Goal: Task Accomplishment & Management: Use online tool/utility

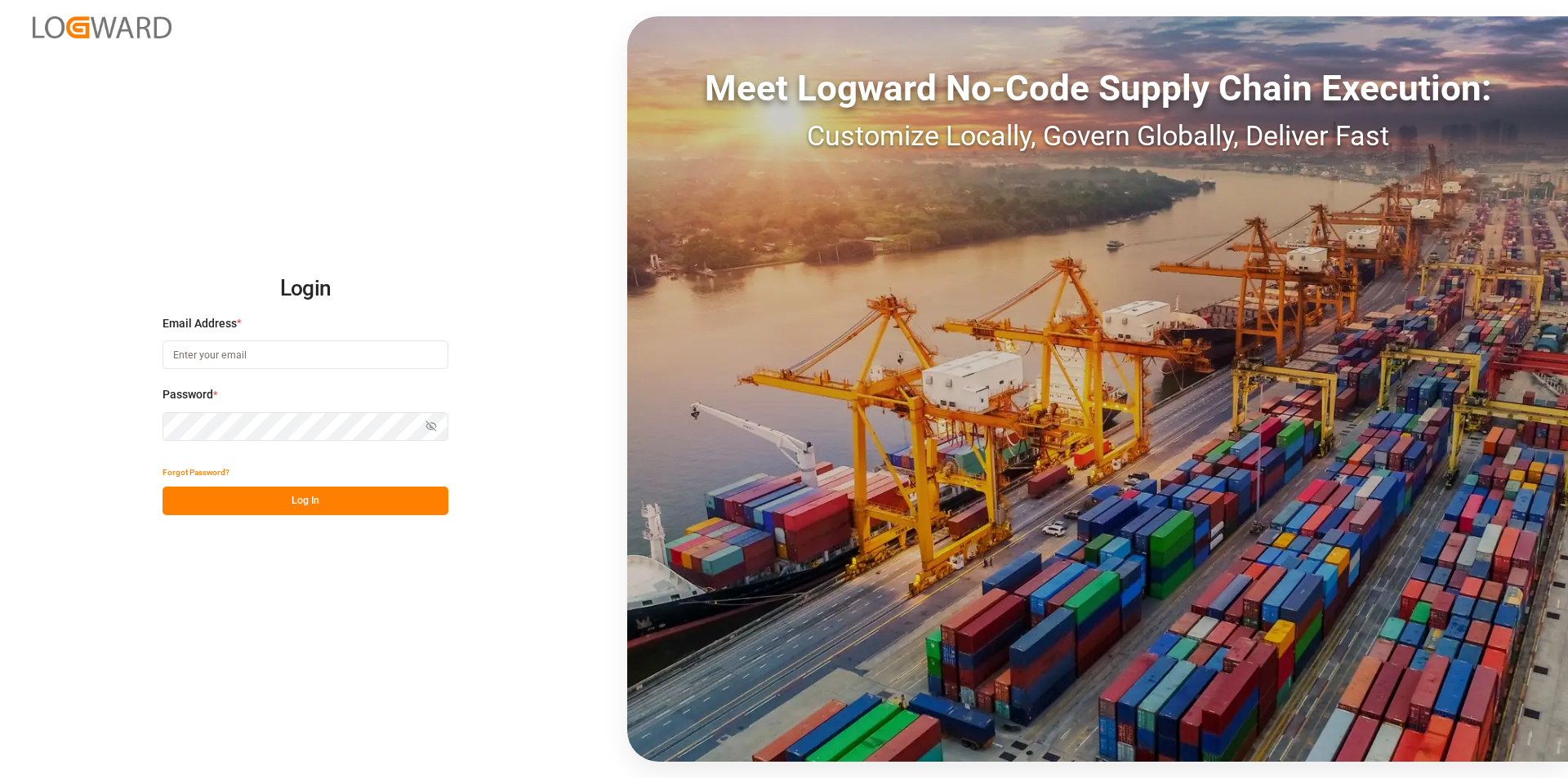
click at [235, 355] on input at bounding box center [305, 354] width 286 height 29
type input "m.thamm@mueller-chemikalien.de"
click at [256, 496] on button "Log In" at bounding box center [305, 501] width 286 height 29
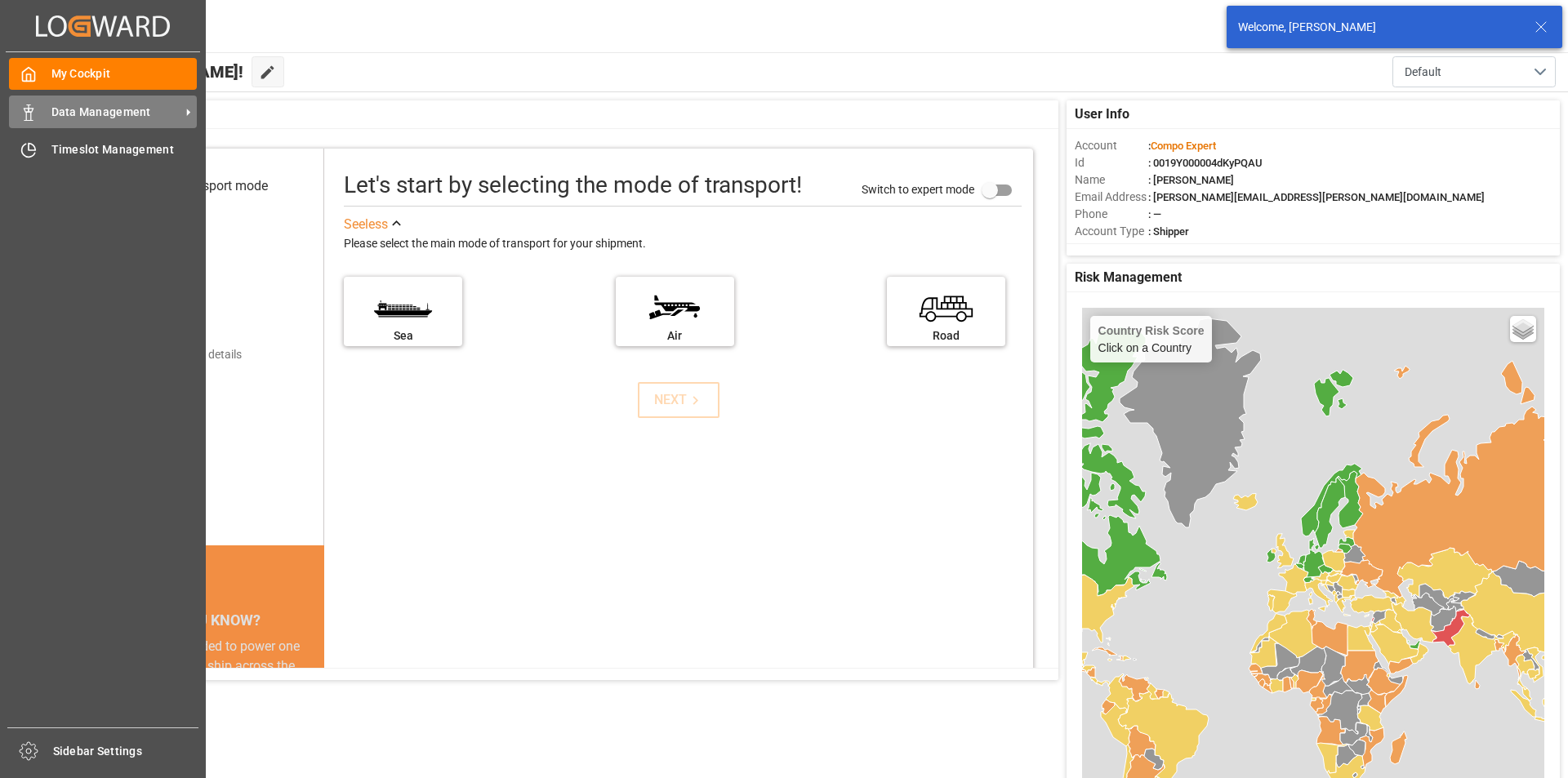
click at [41, 120] on div "Data Management Data Management" at bounding box center [102, 111] width 188 height 31
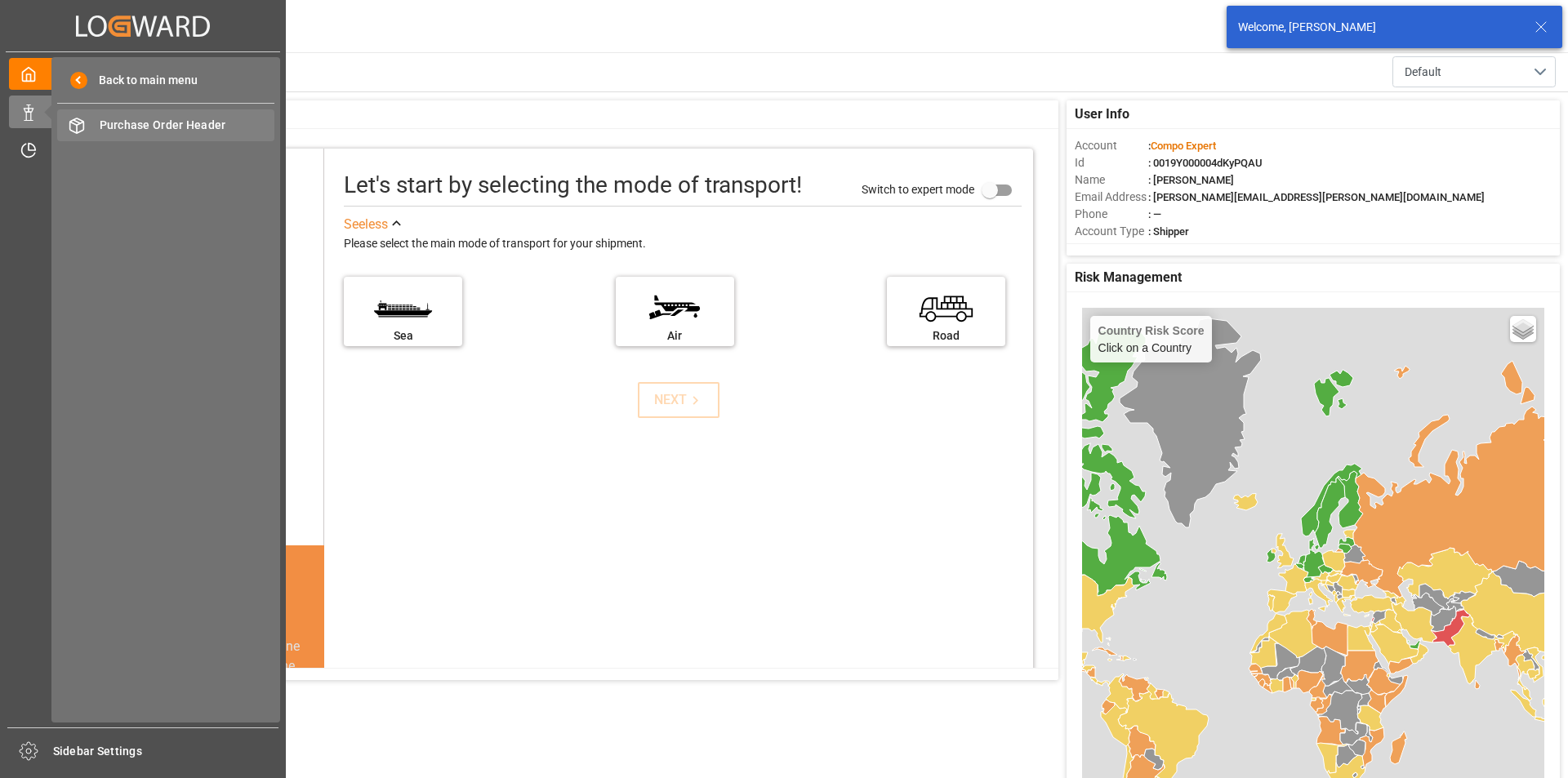
click at [145, 129] on span "Purchase Order Header" at bounding box center [187, 126] width 176 height 17
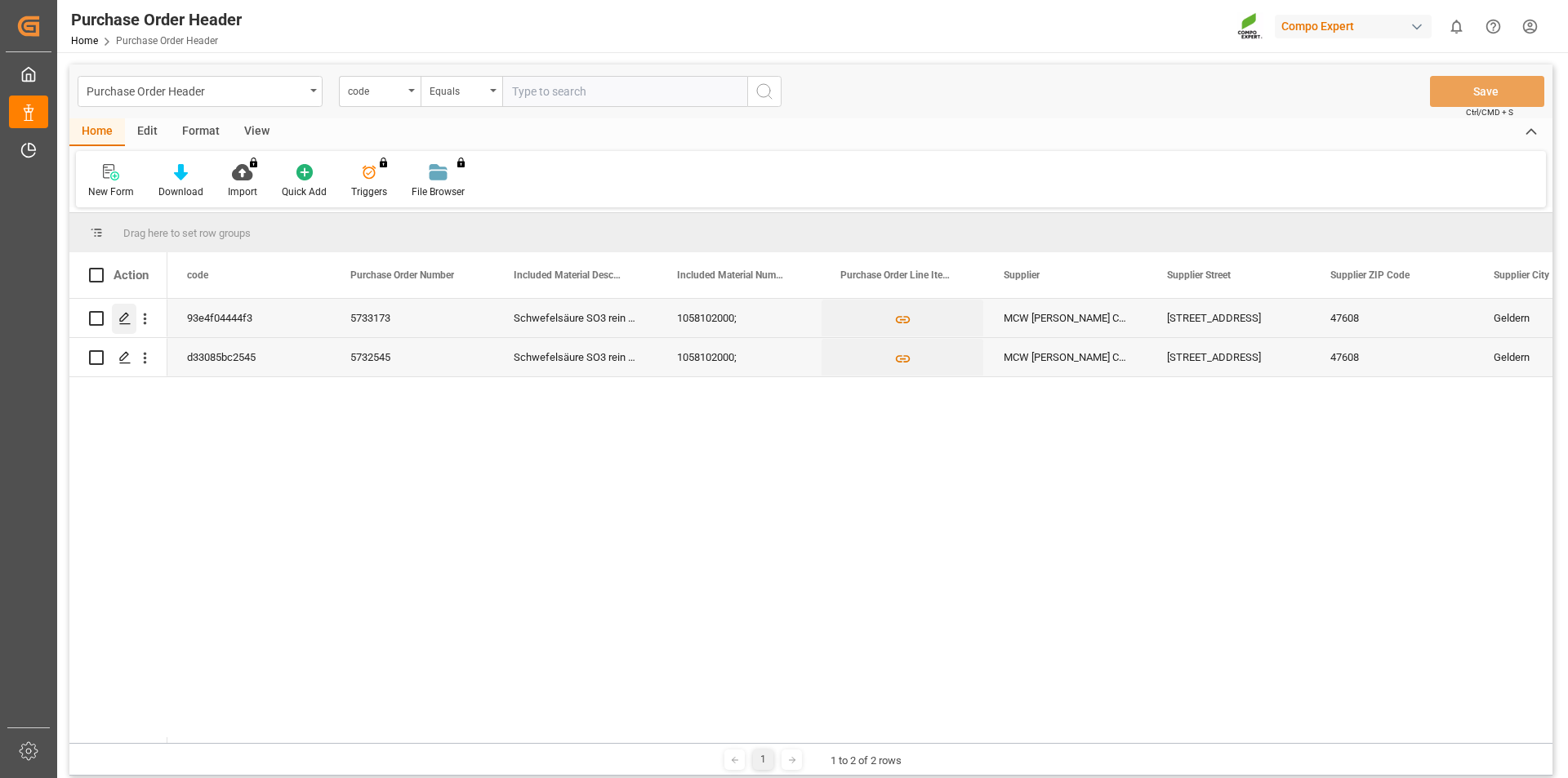
click at [118, 316] on icon "Press SPACE to select this row." at bounding box center [124, 318] width 13 height 13
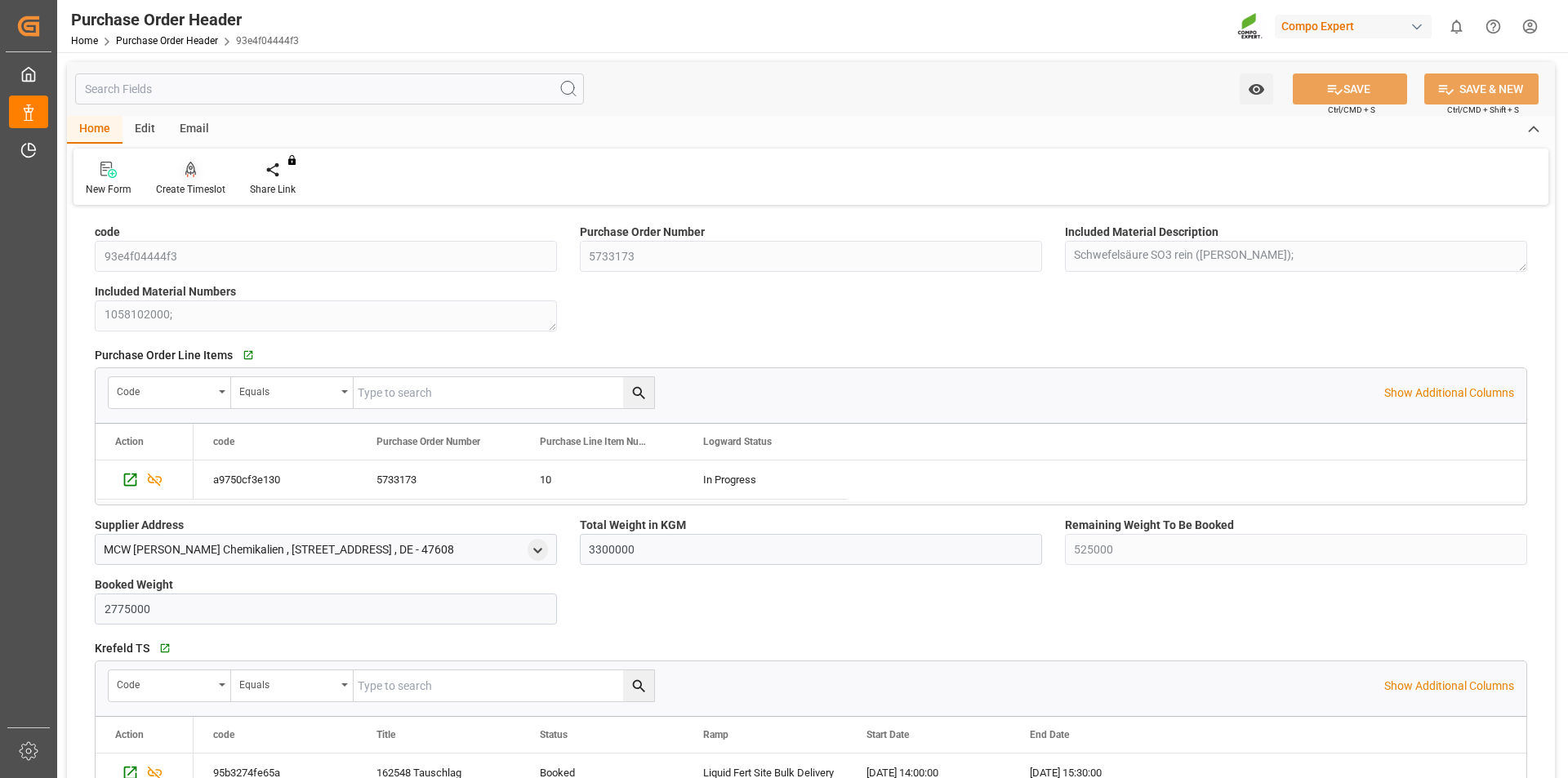
click at [182, 177] on div at bounding box center [190, 170] width 69 height 17
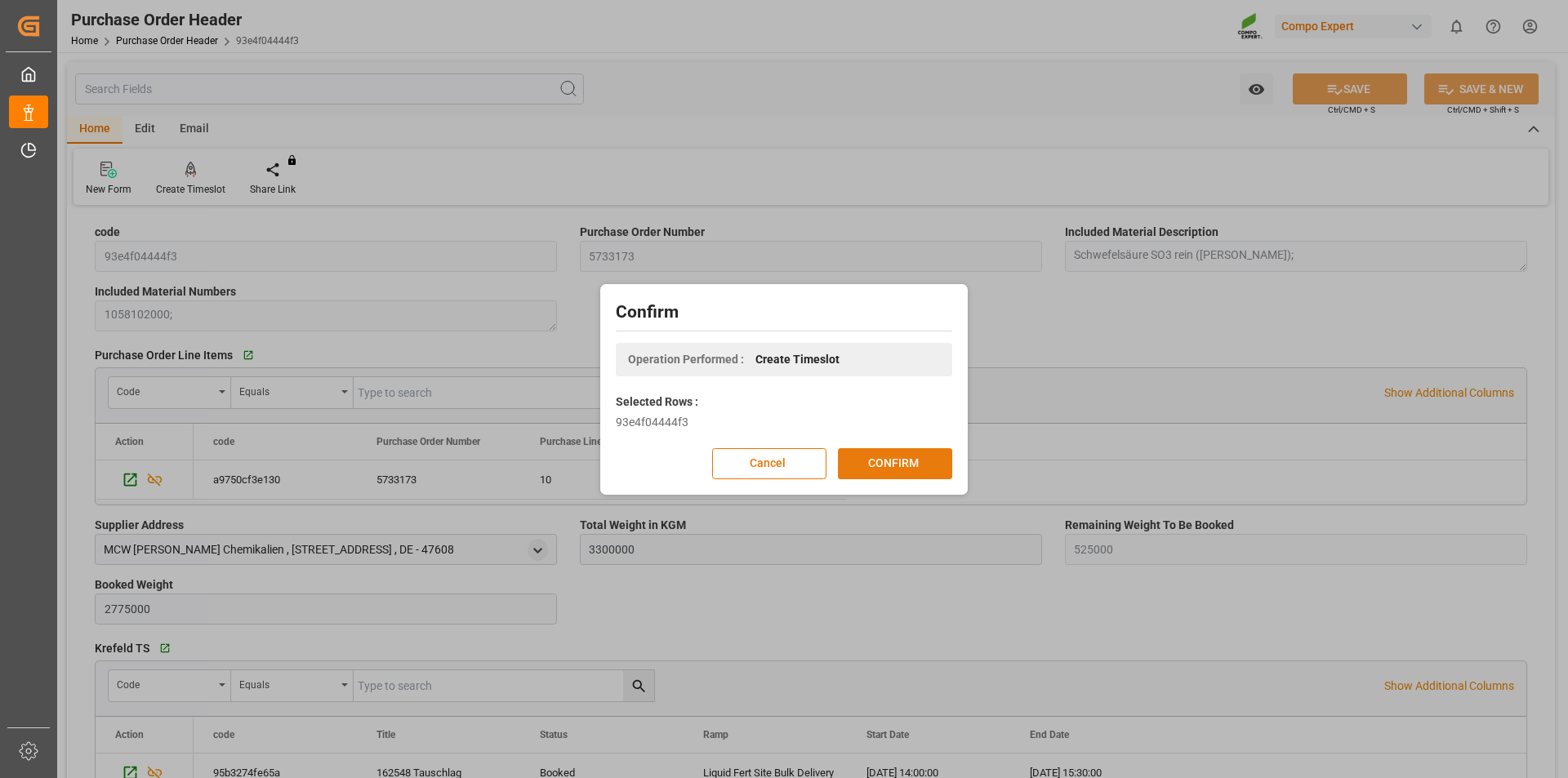
click at [908, 456] on button "CONFIRM" at bounding box center [895, 463] width 115 height 31
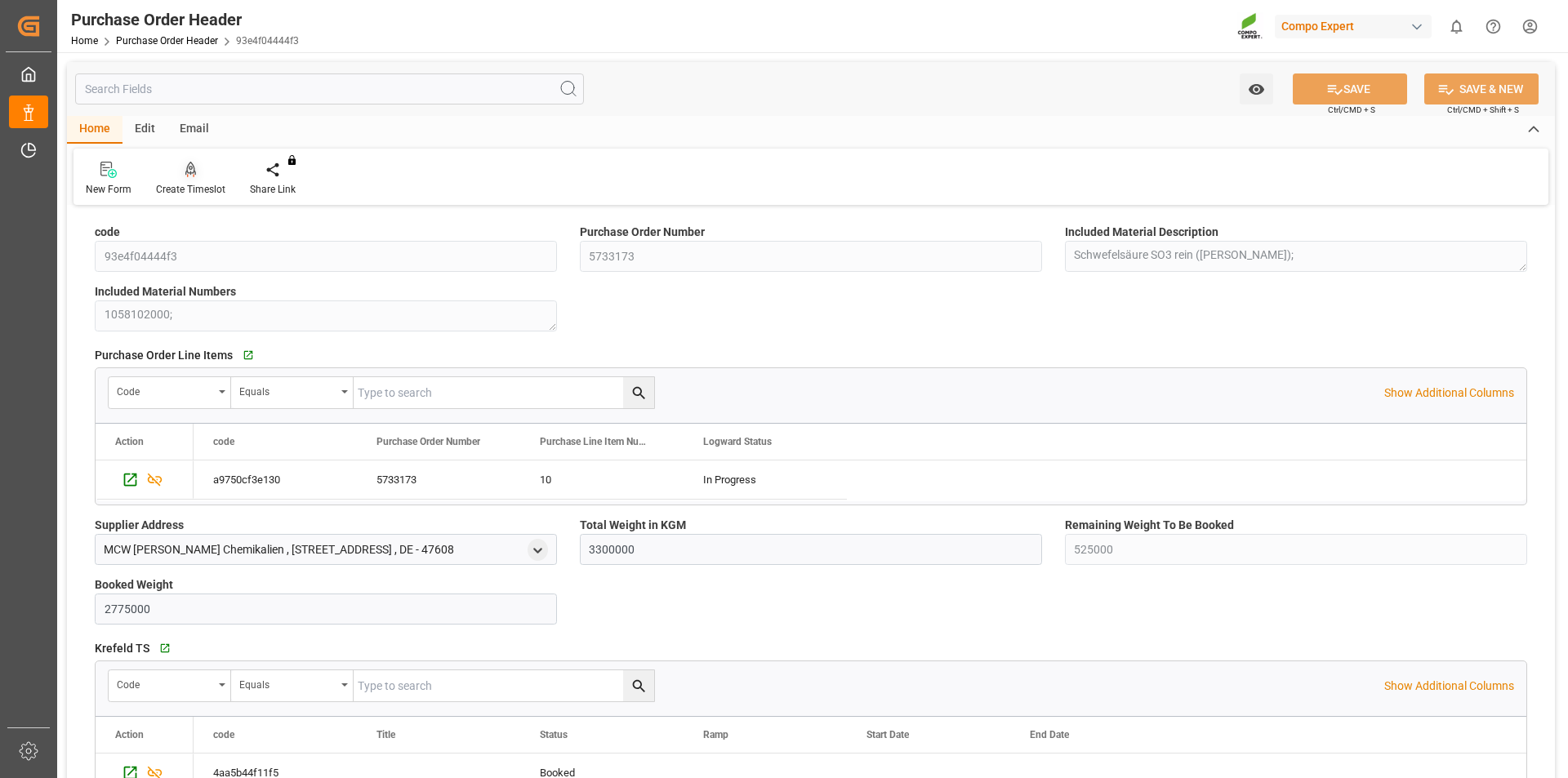
click at [189, 172] on icon at bounding box center [191, 170] width 11 height 17
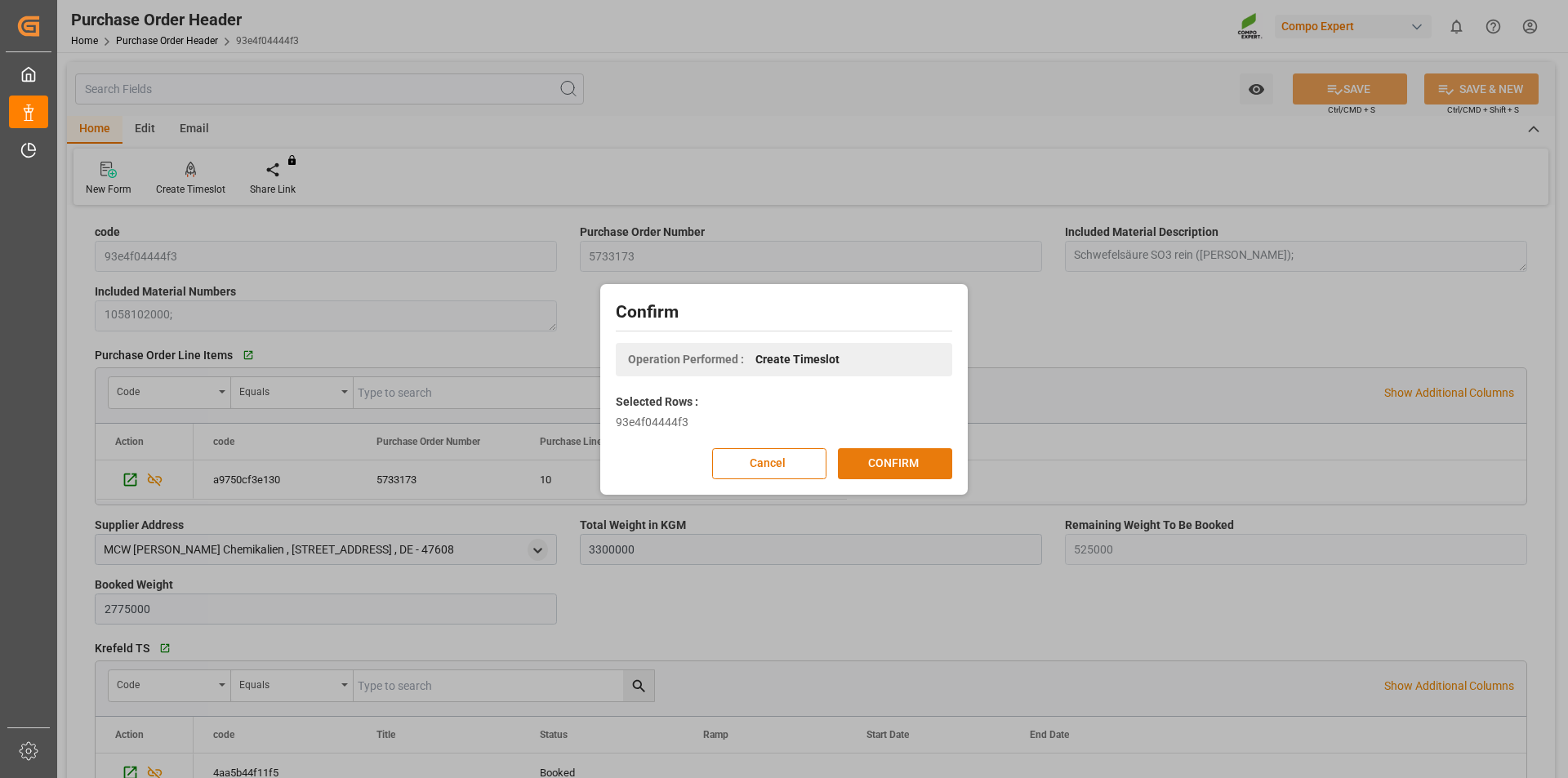
click at [862, 463] on button "CONFIRM" at bounding box center [895, 463] width 115 height 31
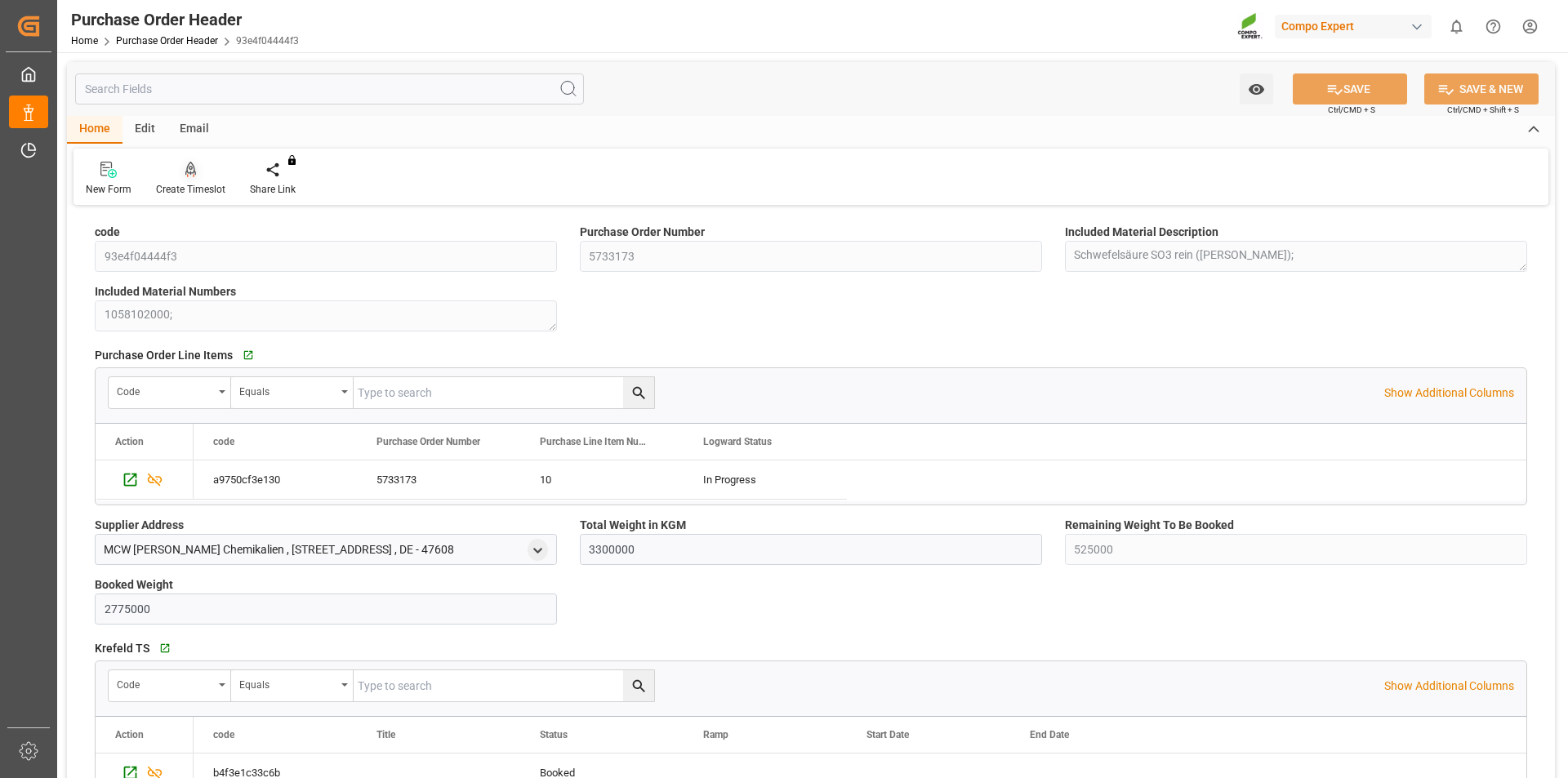
click at [193, 164] on icon at bounding box center [191, 170] width 11 height 17
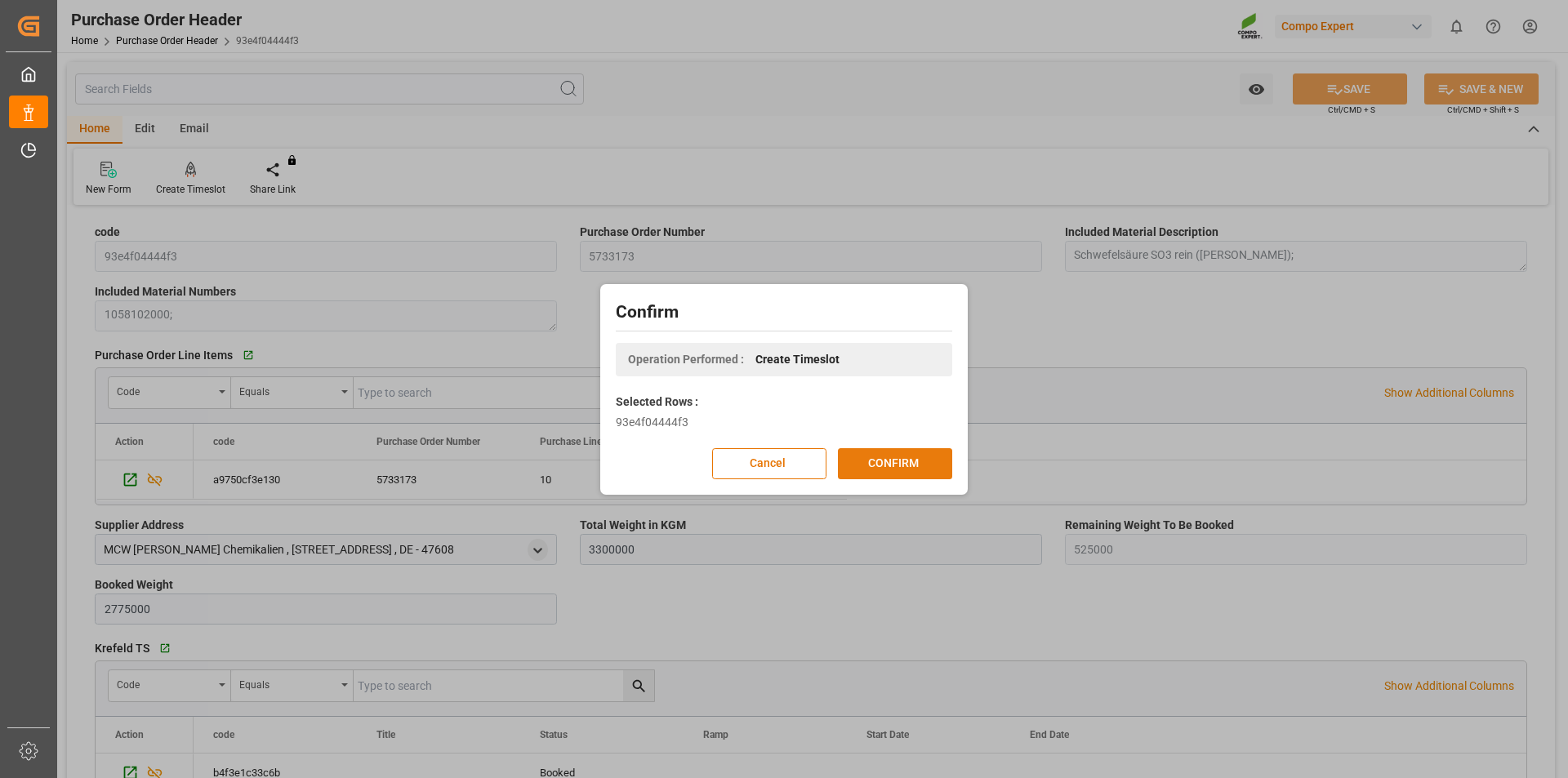
click at [922, 469] on button "CONFIRM" at bounding box center [895, 463] width 115 height 31
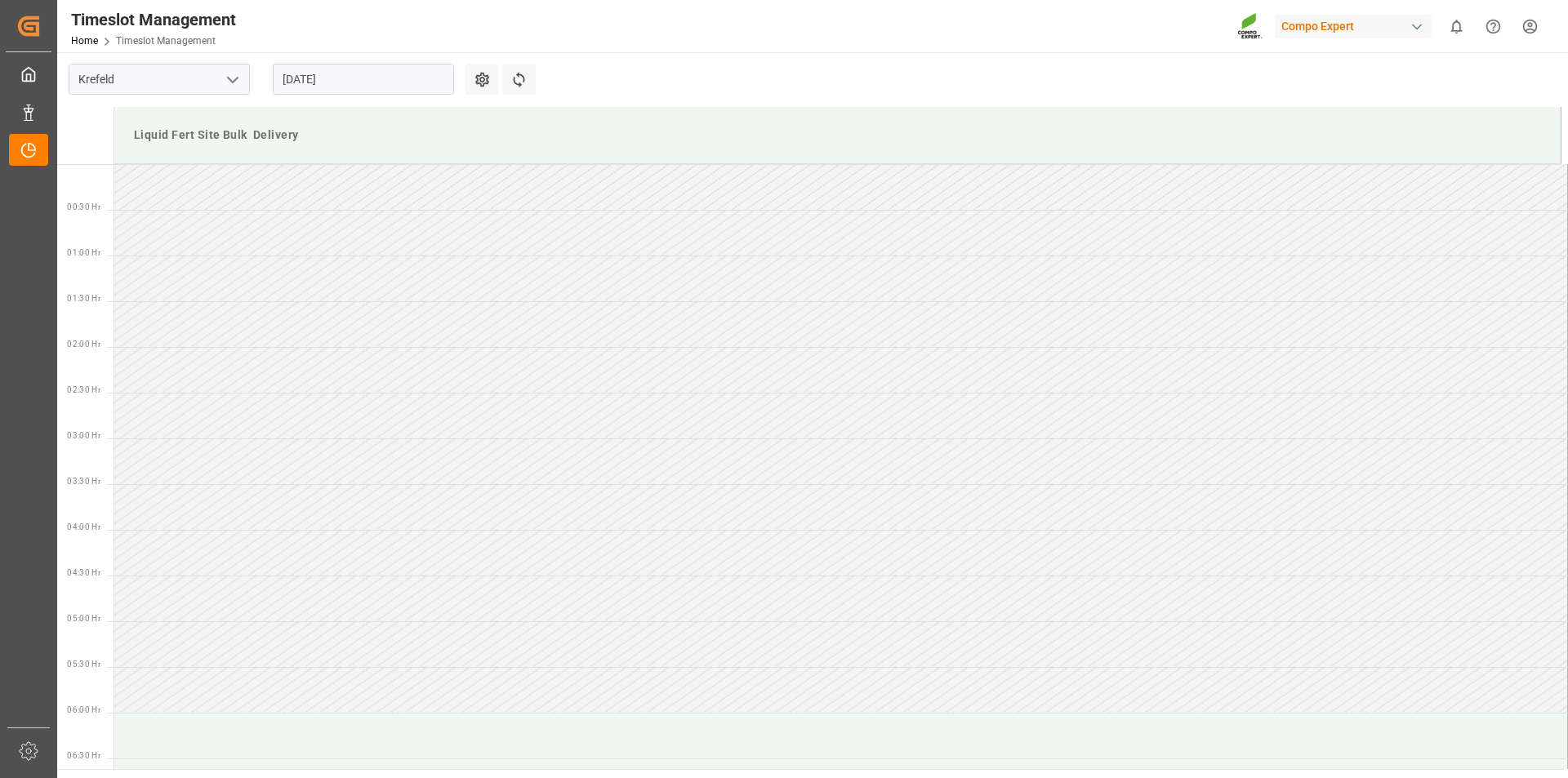
scroll to position [1087, 0]
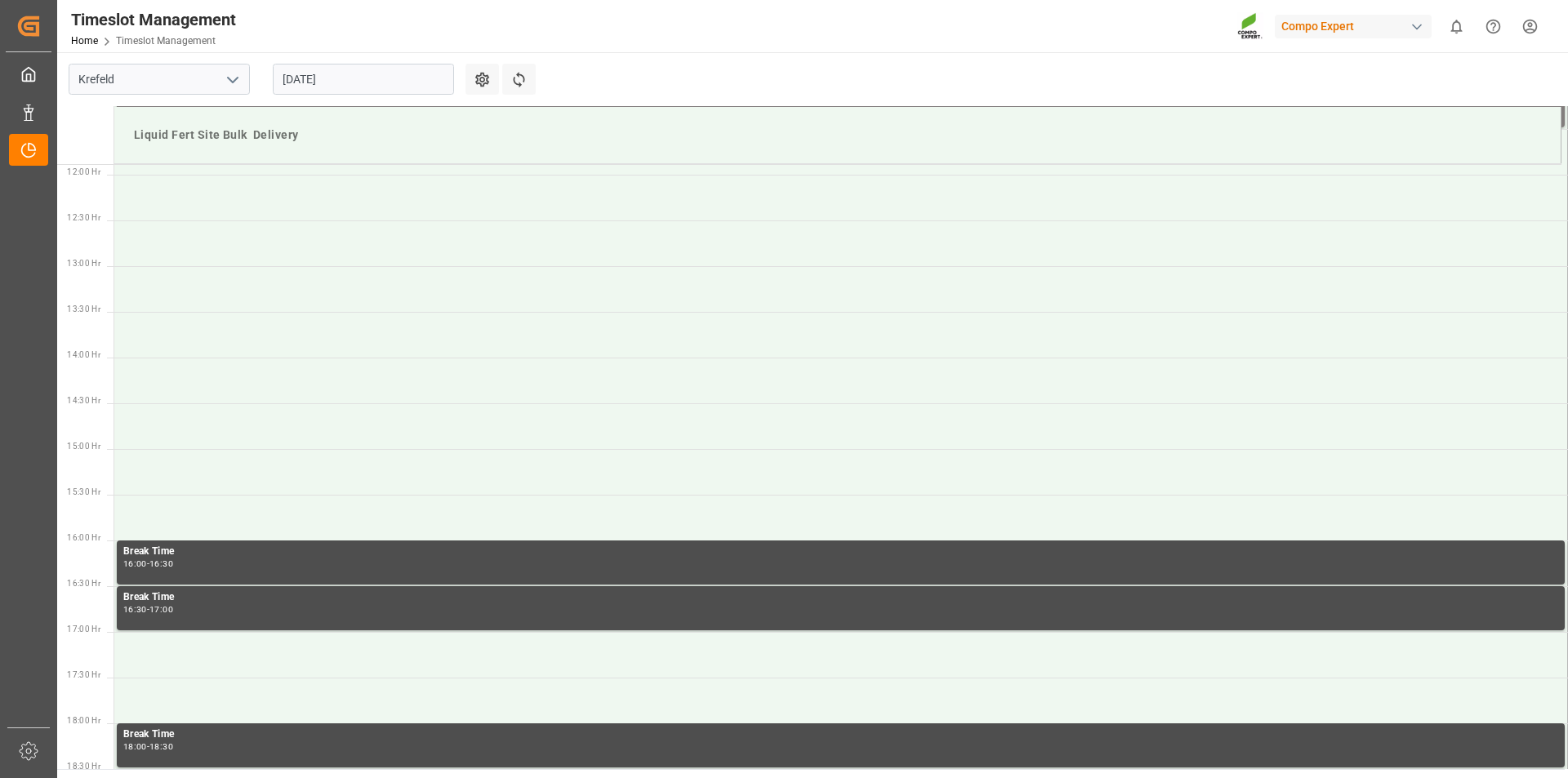
click at [304, 83] on input "[DATE]" at bounding box center [363, 79] width 181 height 31
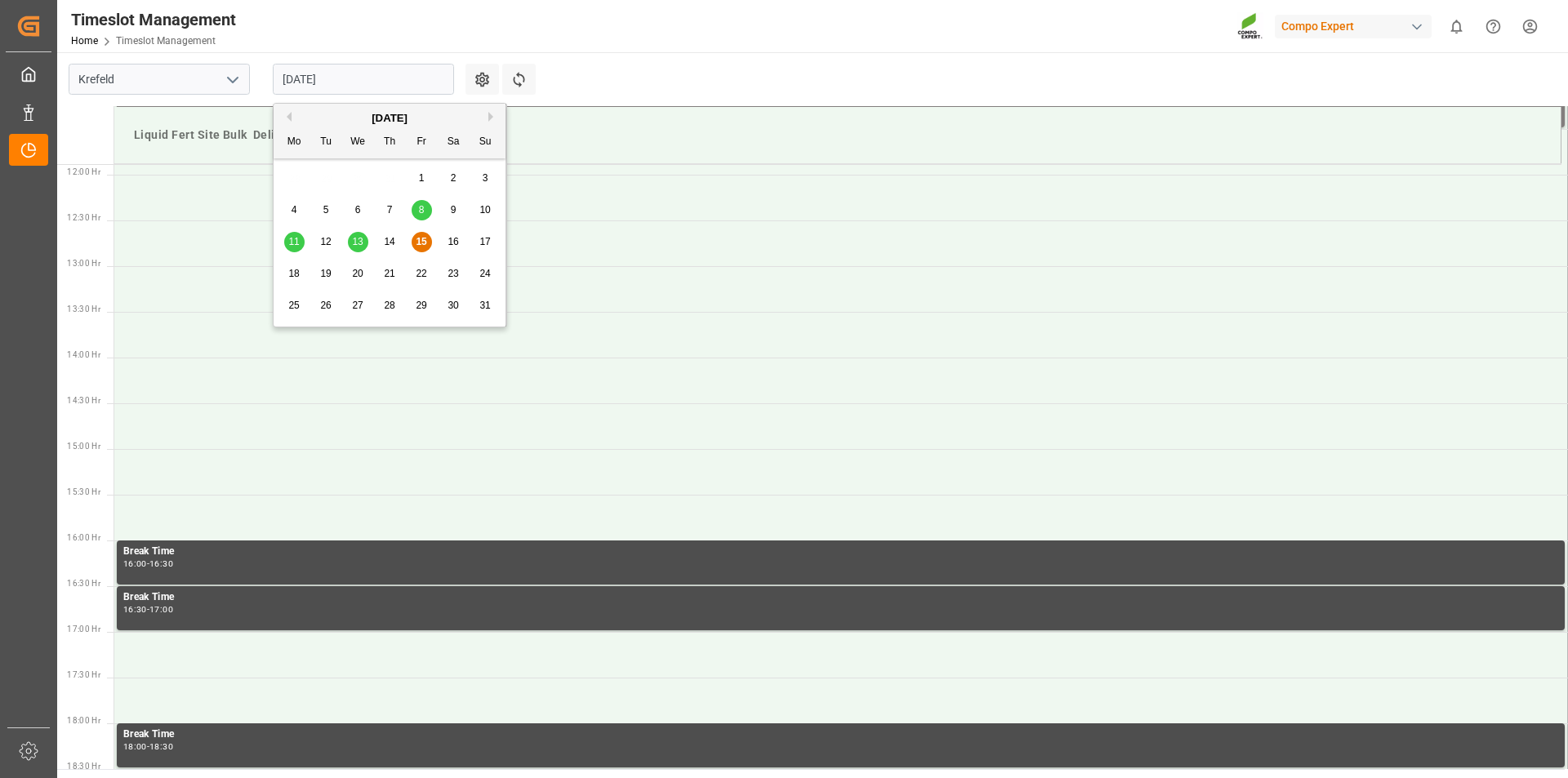
click at [289, 272] on span "18" at bounding box center [294, 273] width 10 height 11
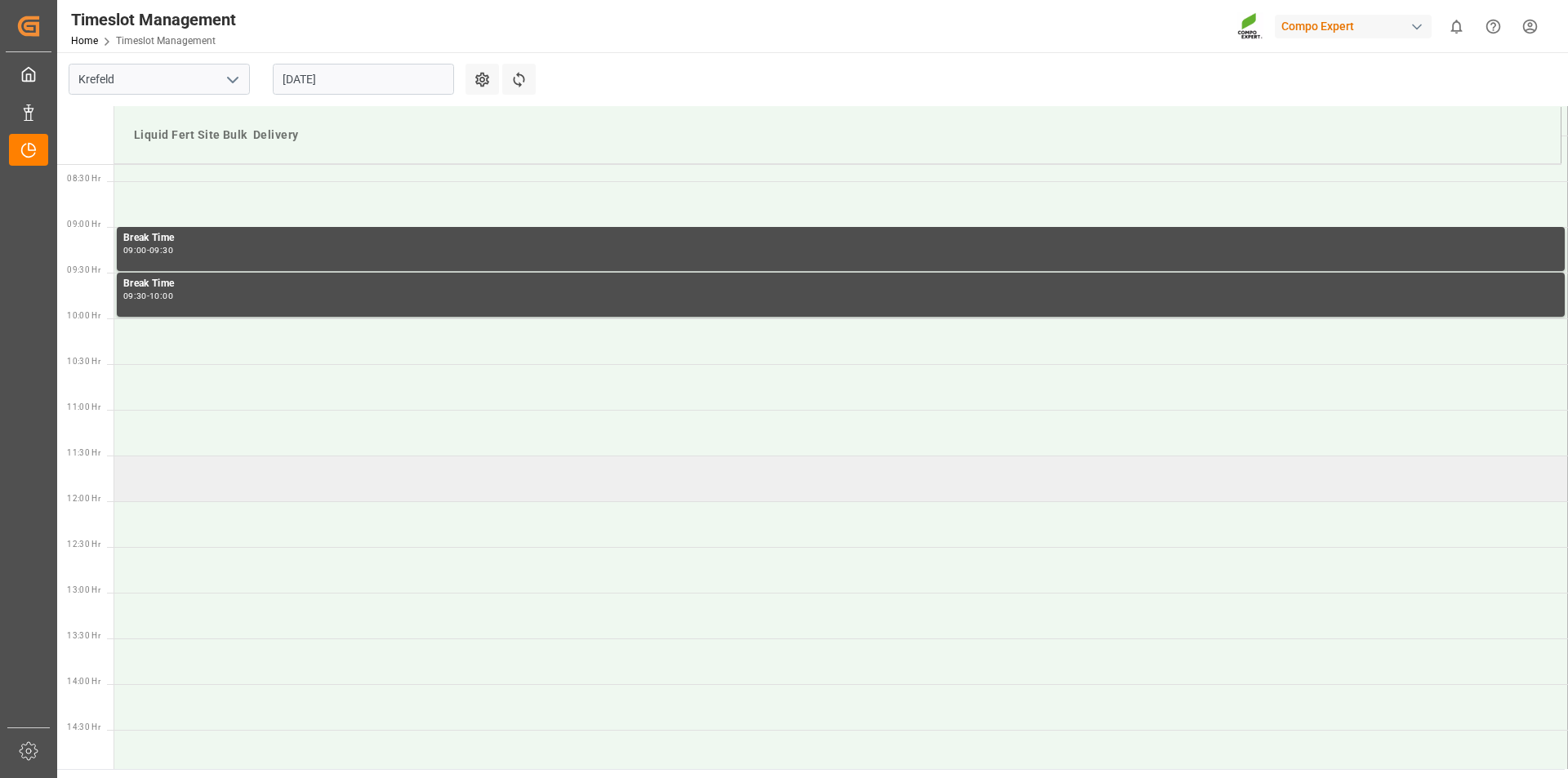
scroll to position [434, 0]
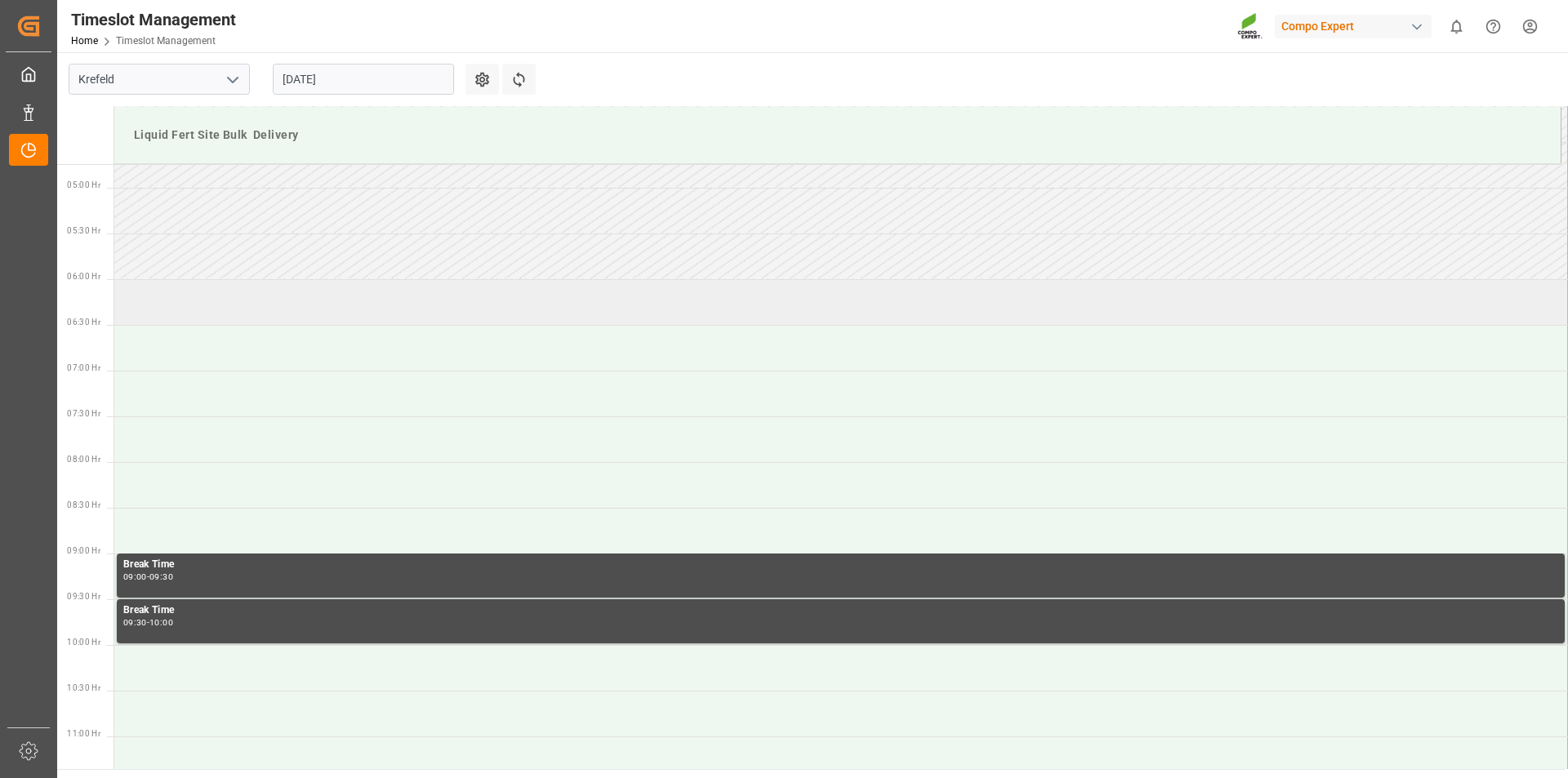
click at [204, 305] on td at bounding box center [841, 302] width 1453 height 45
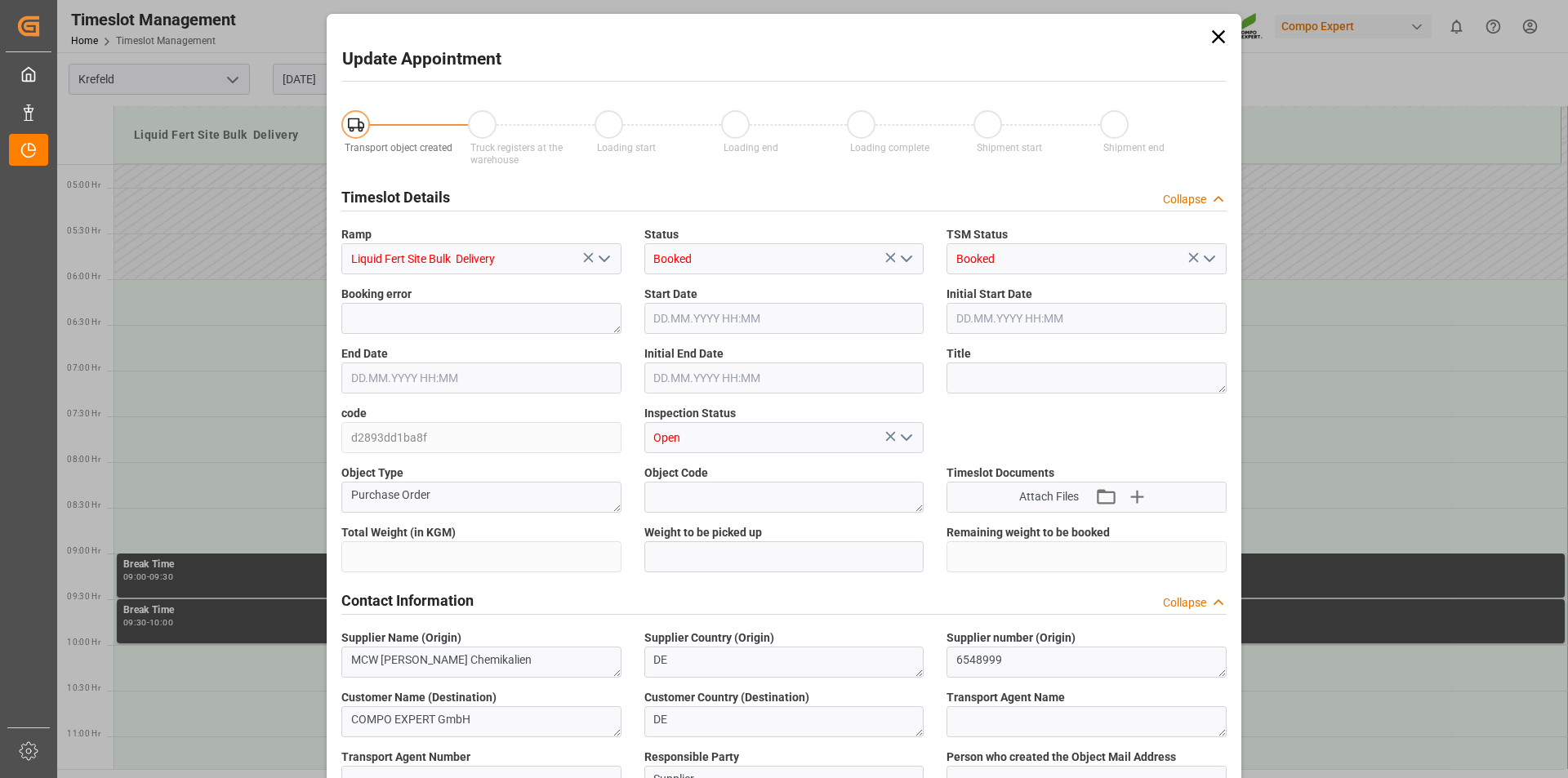
type input "3300000"
type input "525000"
type input "18.08.2025 06:00"
type input "18.08.2025 06:30"
type input "15.08.2025 11:24"
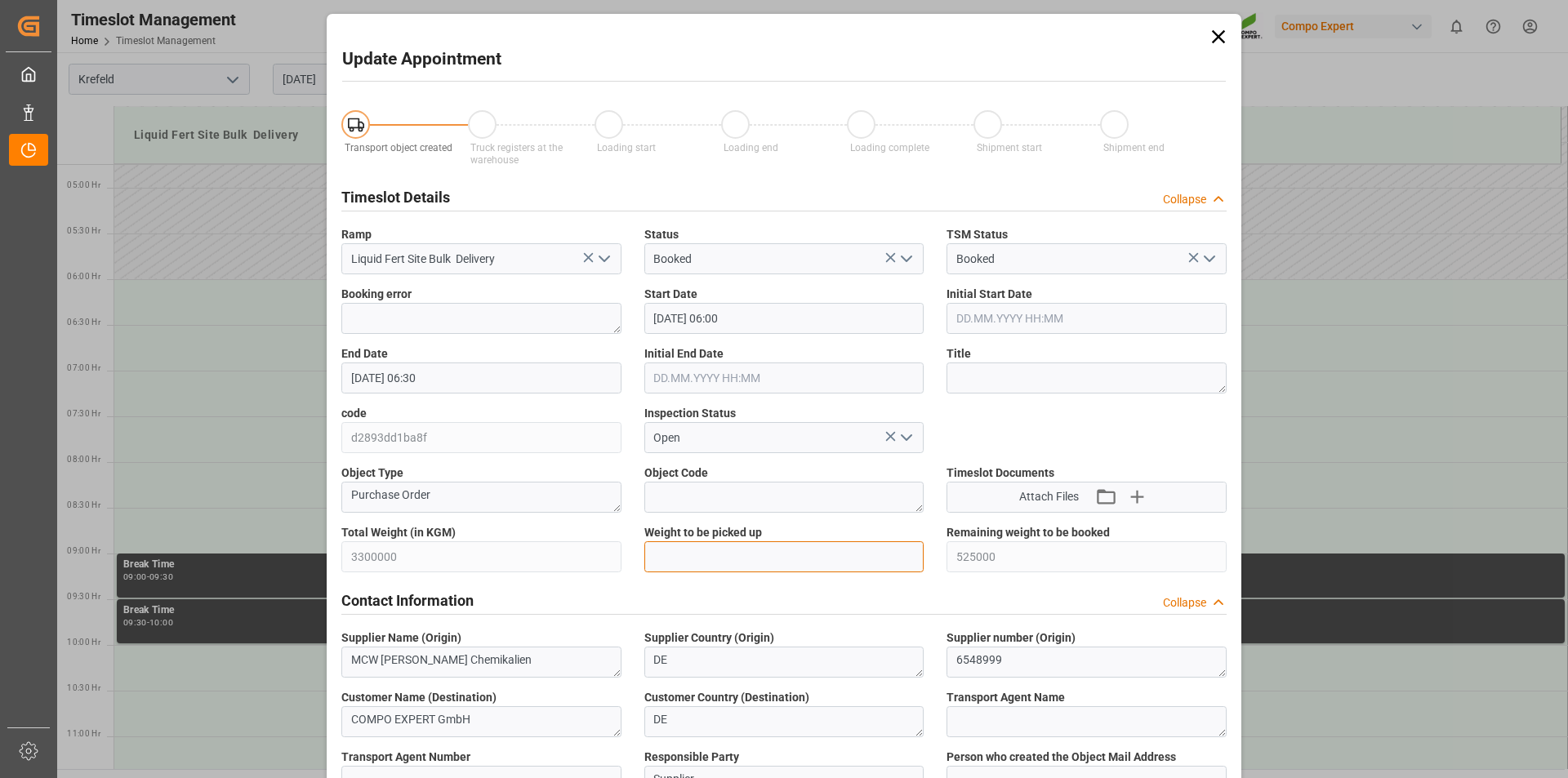
click at [782, 557] on input "text" at bounding box center [784, 556] width 280 height 31
type input "25000"
click at [969, 379] on textarea at bounding box center [1086, 378] width 280 height 31
type textarea "162560 Tauschlag"
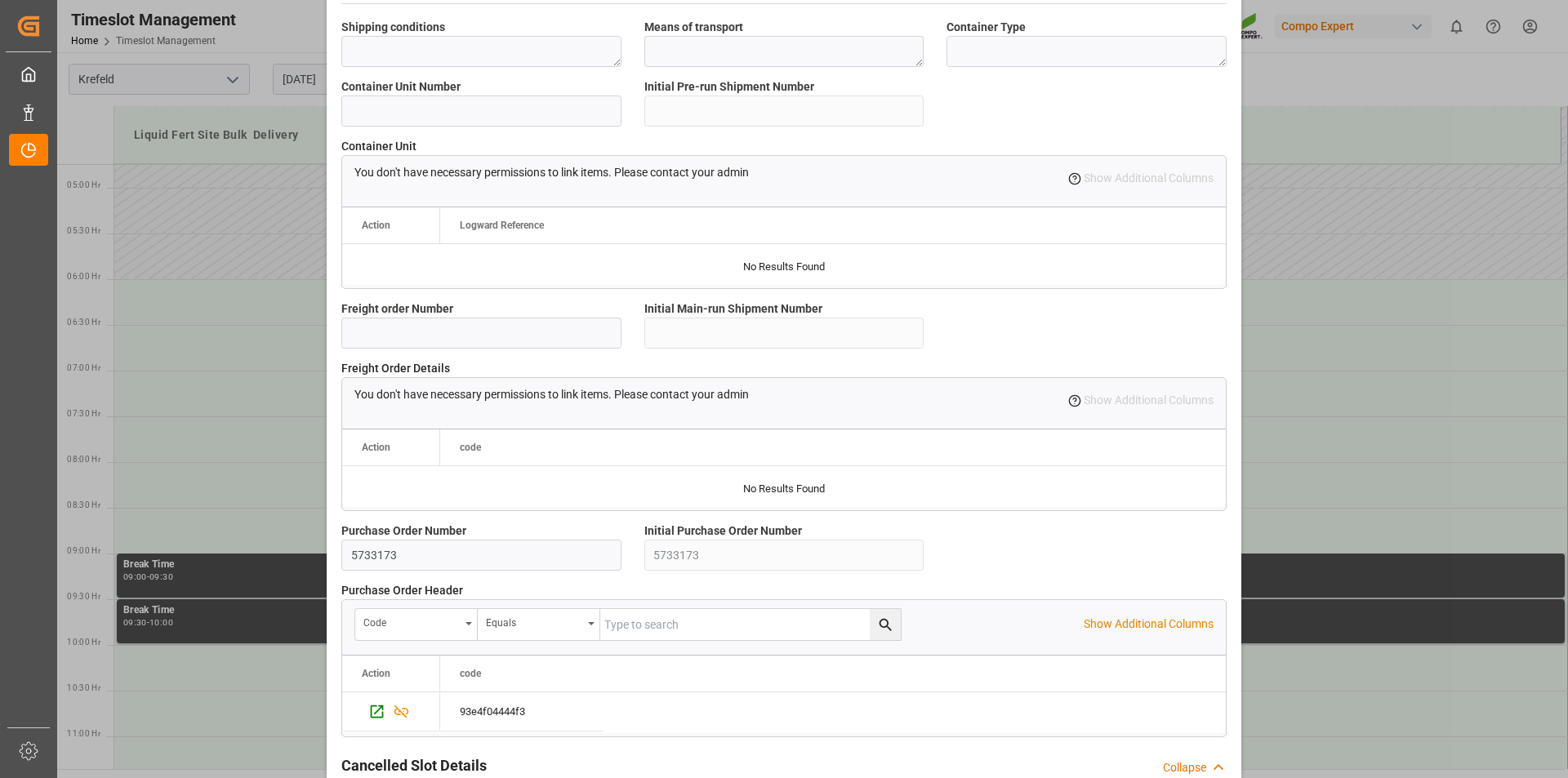
scroll to position [1372, 0]
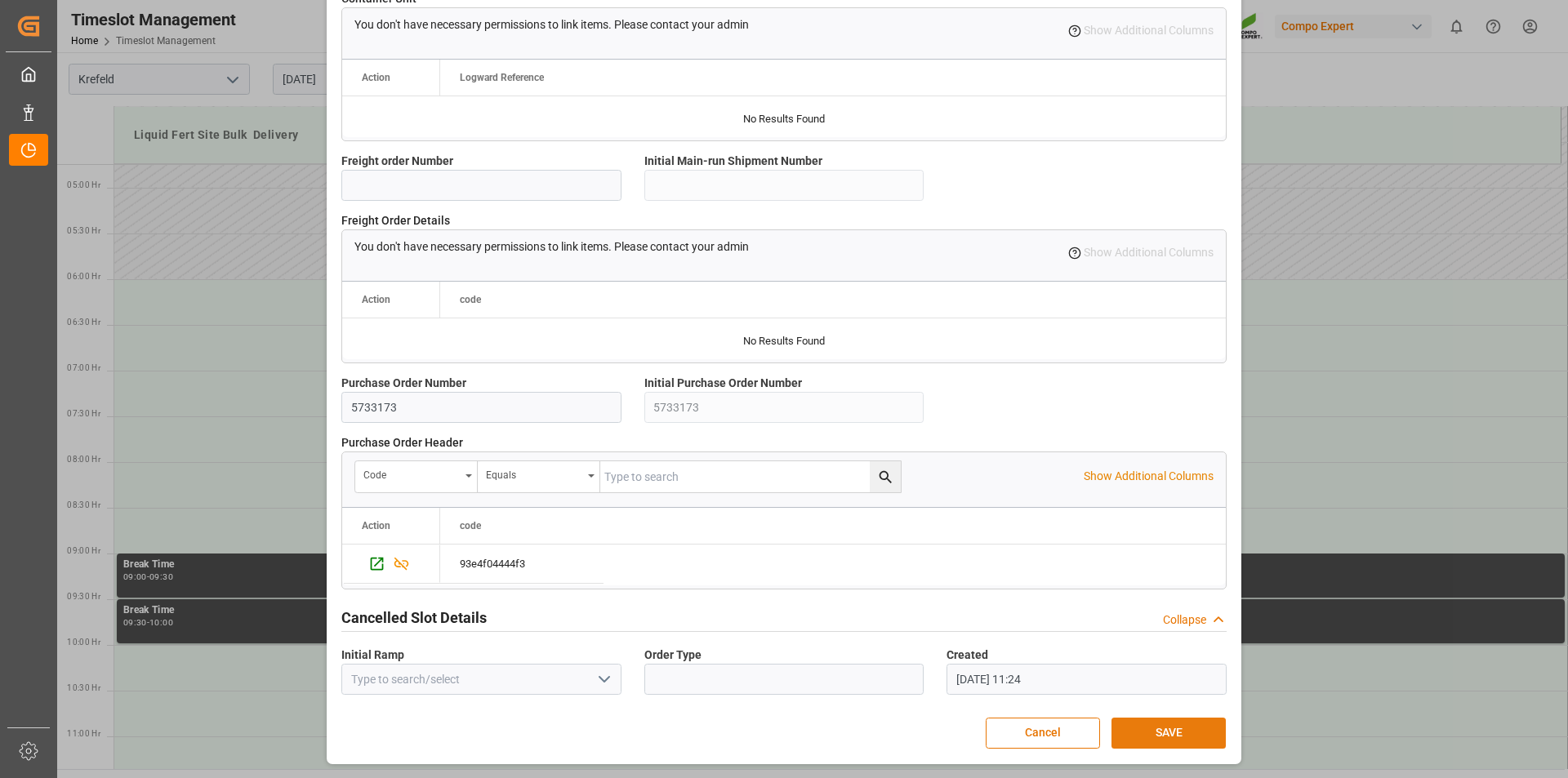
click at [1161, 739] on button "SAVE" at bounding box center [1168, 733] width 115 height 31
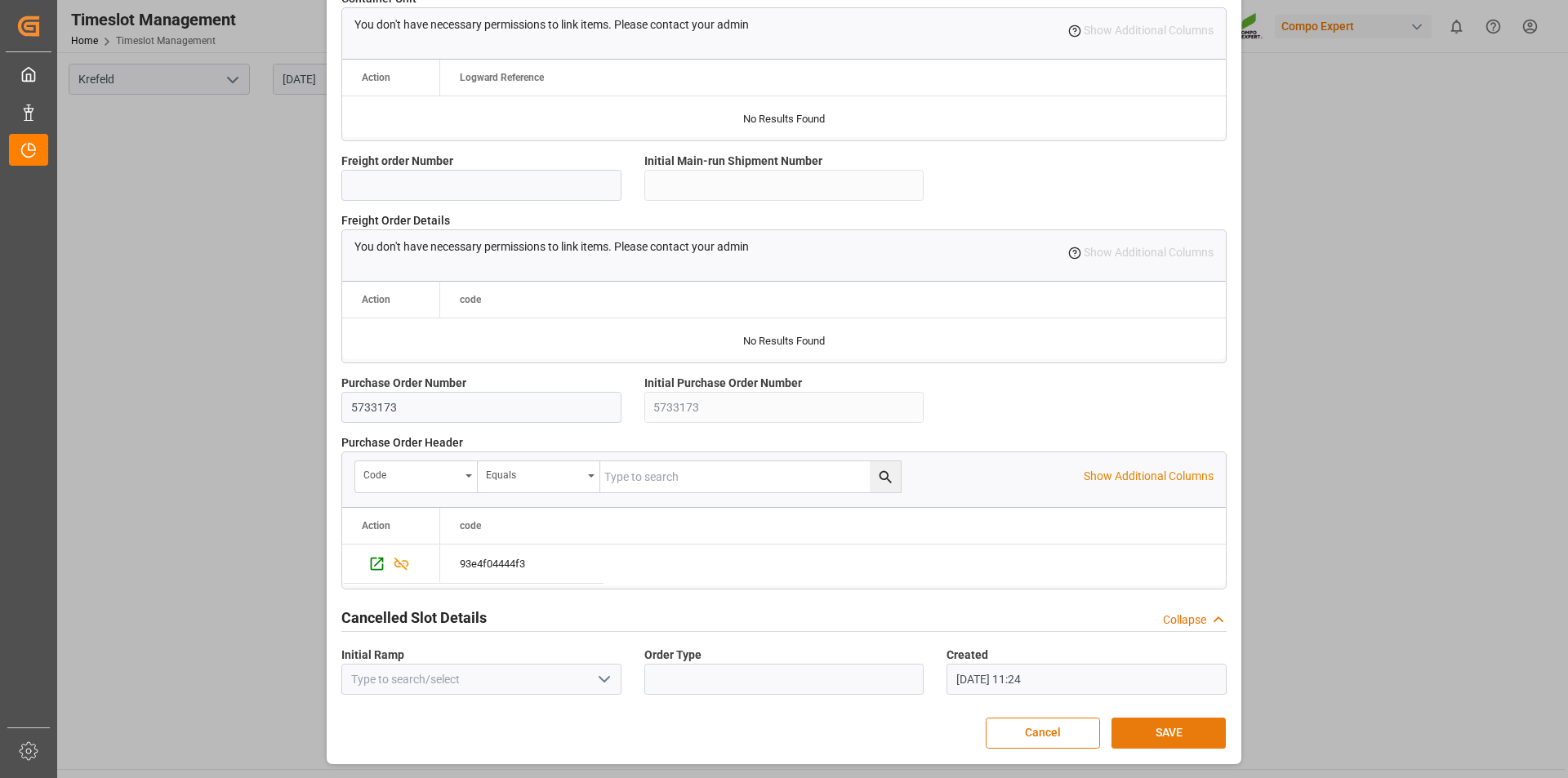
click at [1188, 737] on button "SAVE" at bounding box center [1168, 733] width 115 height 31
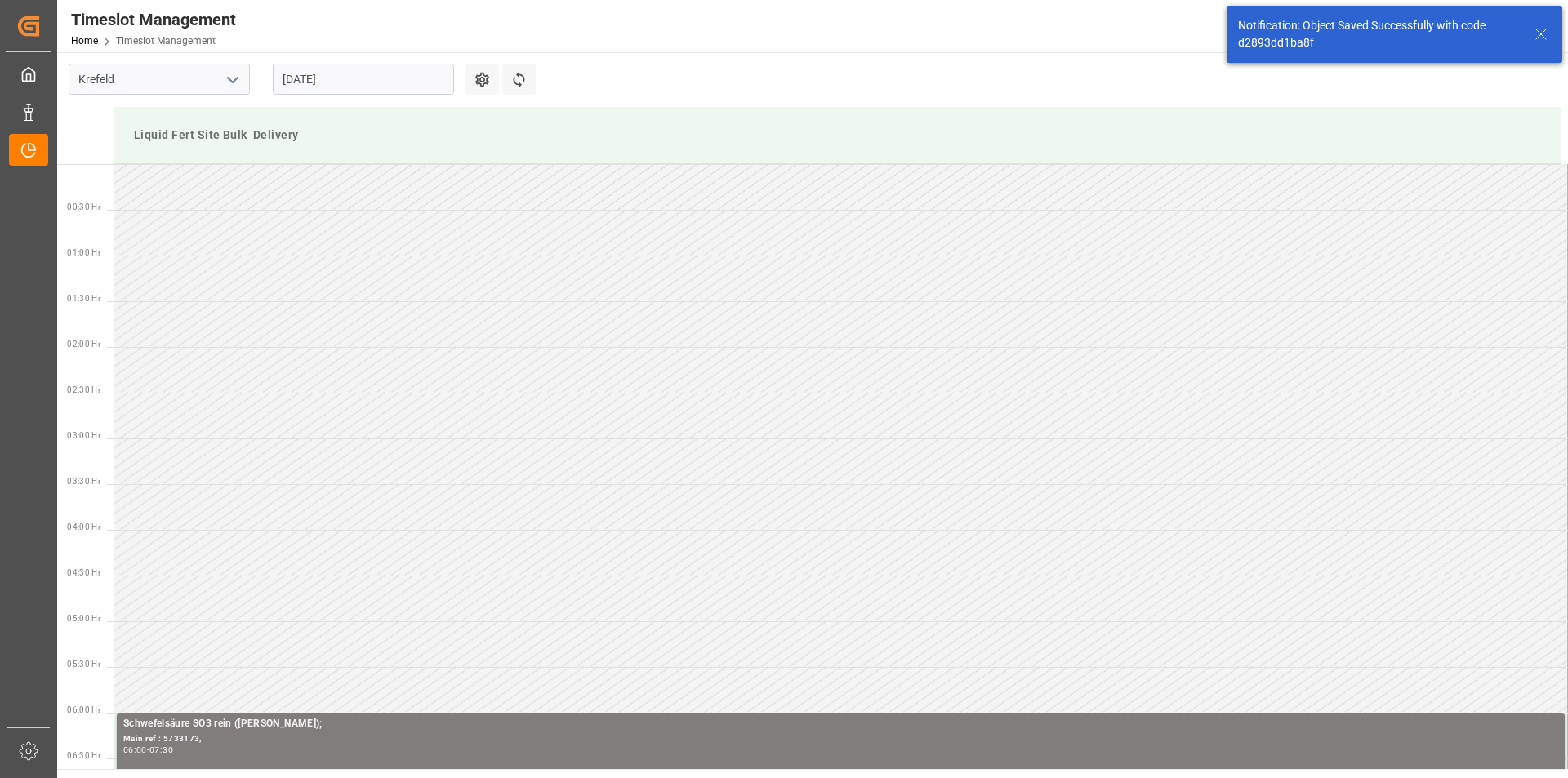
scroll to position [447, 0]
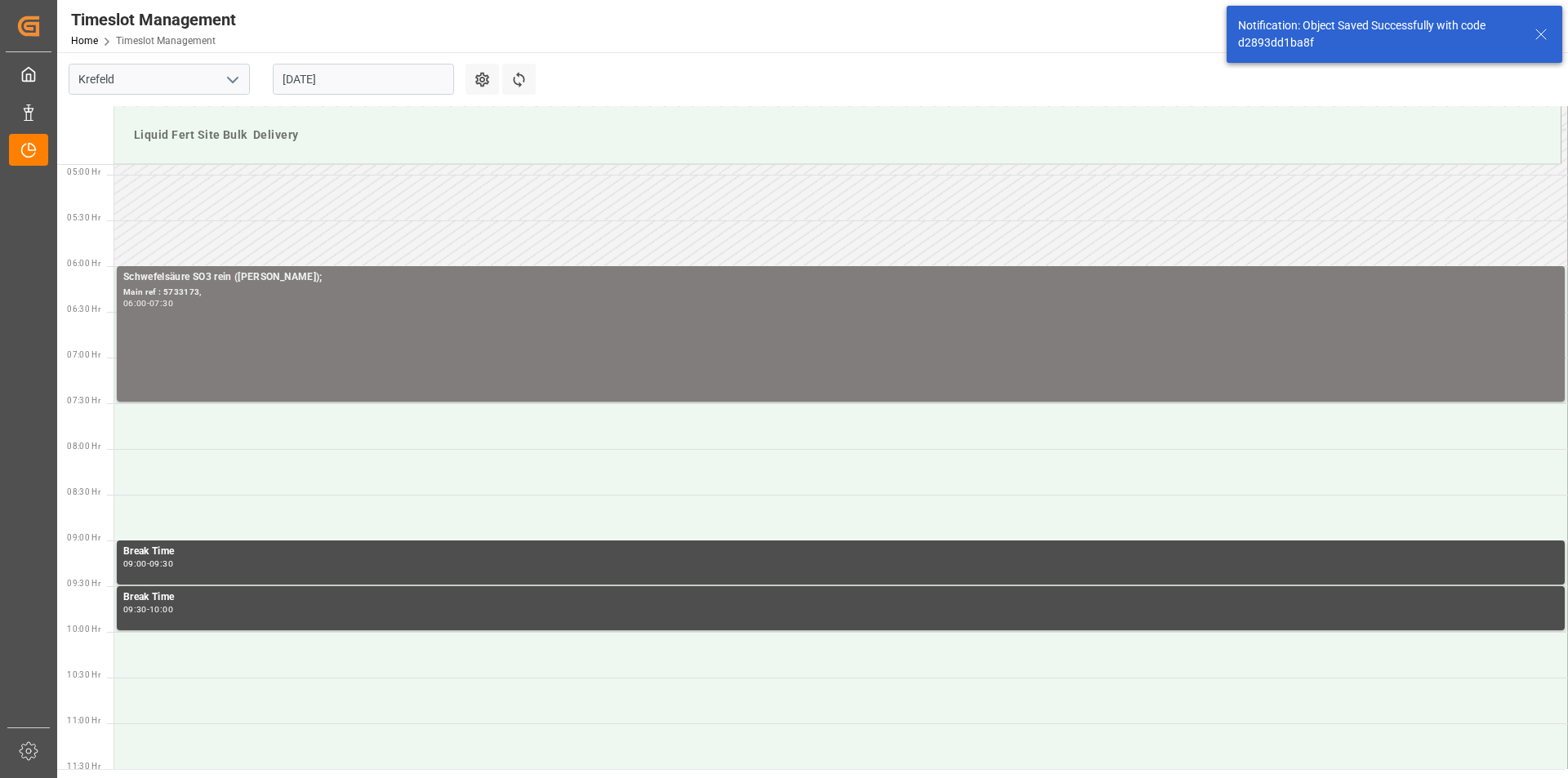
click at [1538, 31] on icon at bounding box center [1541, 34] width 19 height 19
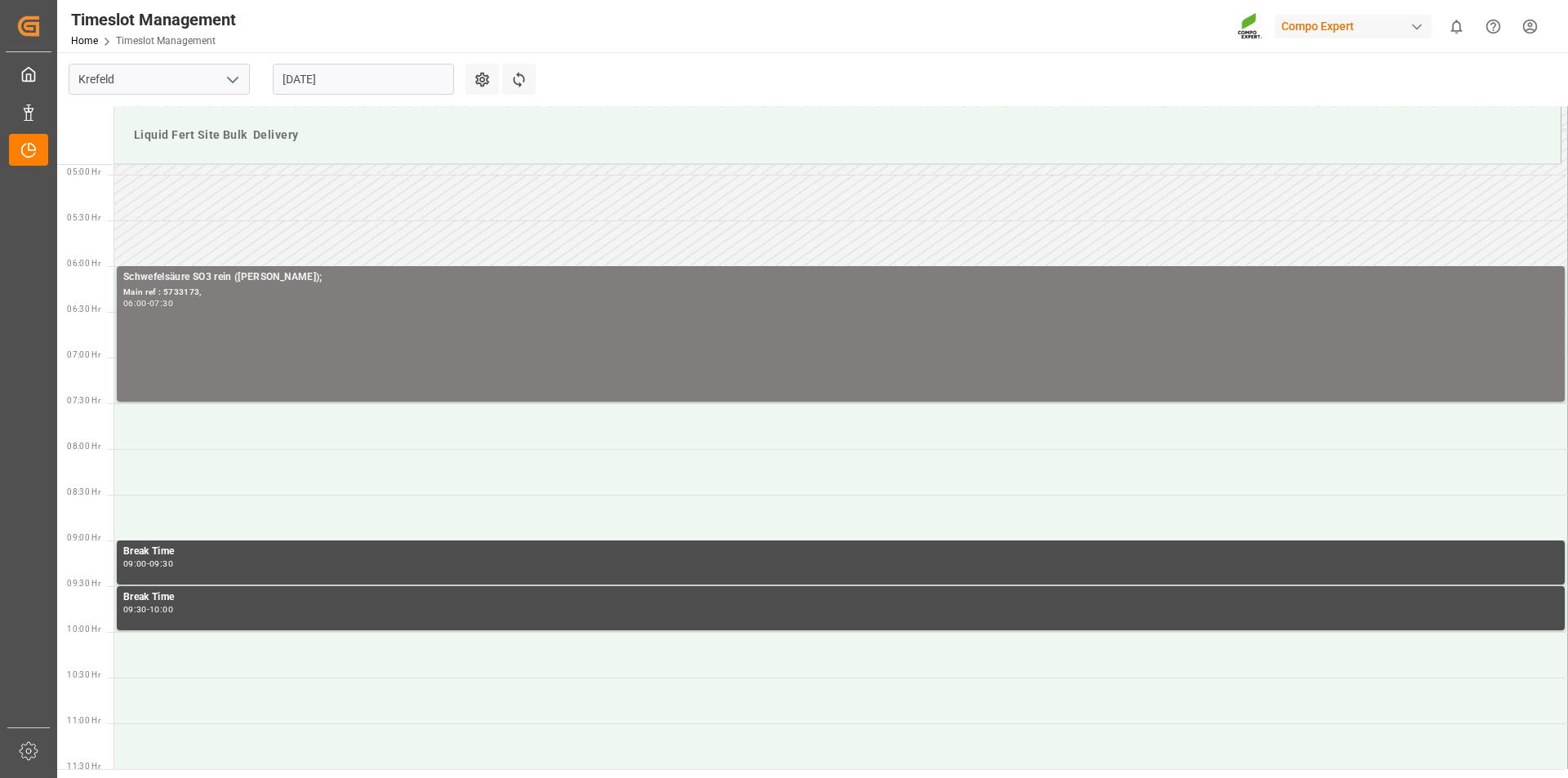
click at [1535, 26] on html "Created by potrace 1.15, written by Peter Selinger 2001-2017 Created by potrace…" at bounding box center [784, 389] width 1568 height 778
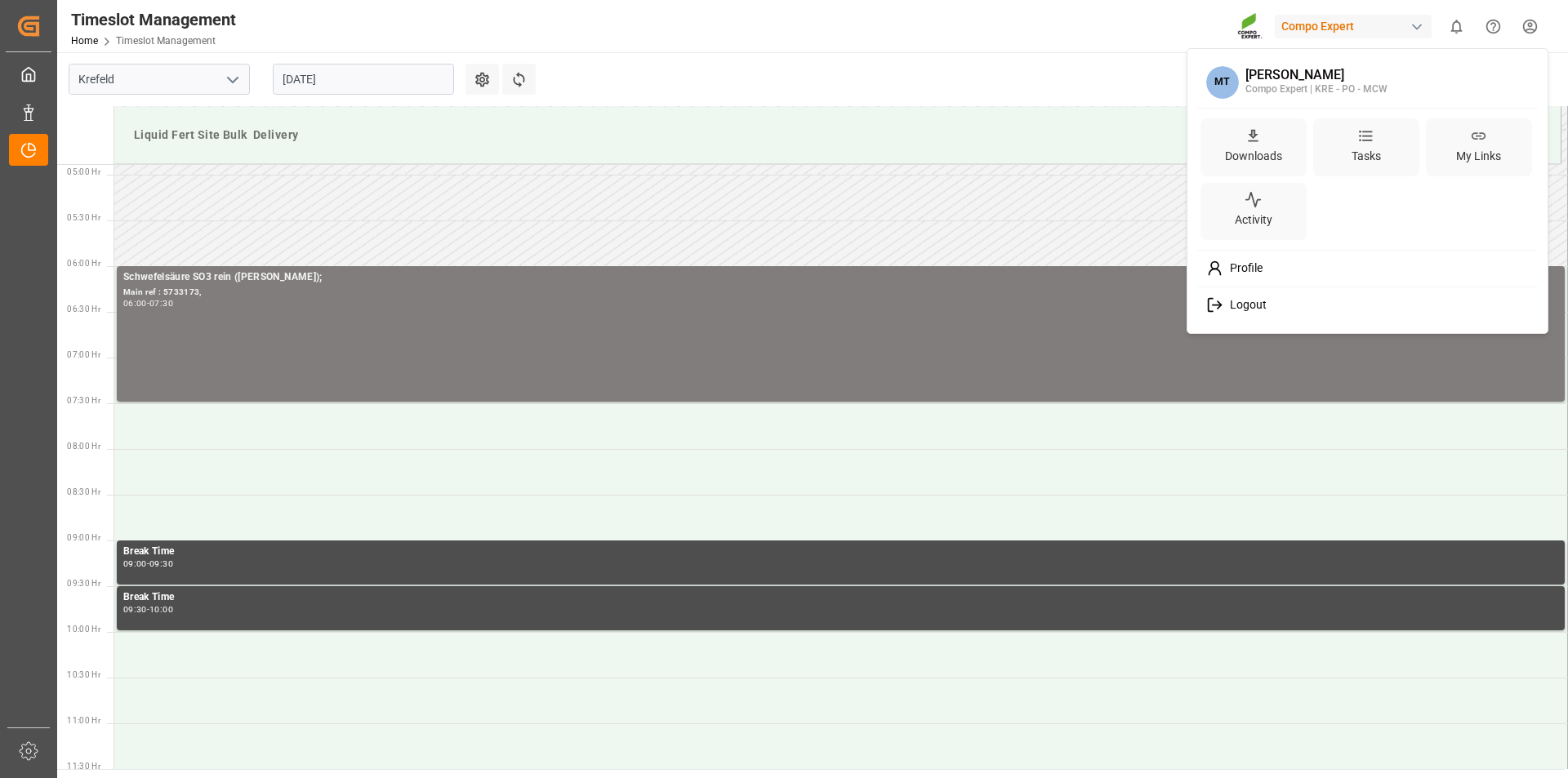
click at [1273, 311] on div "Logout" at bounding box center [1368, 305] width 335 height 31
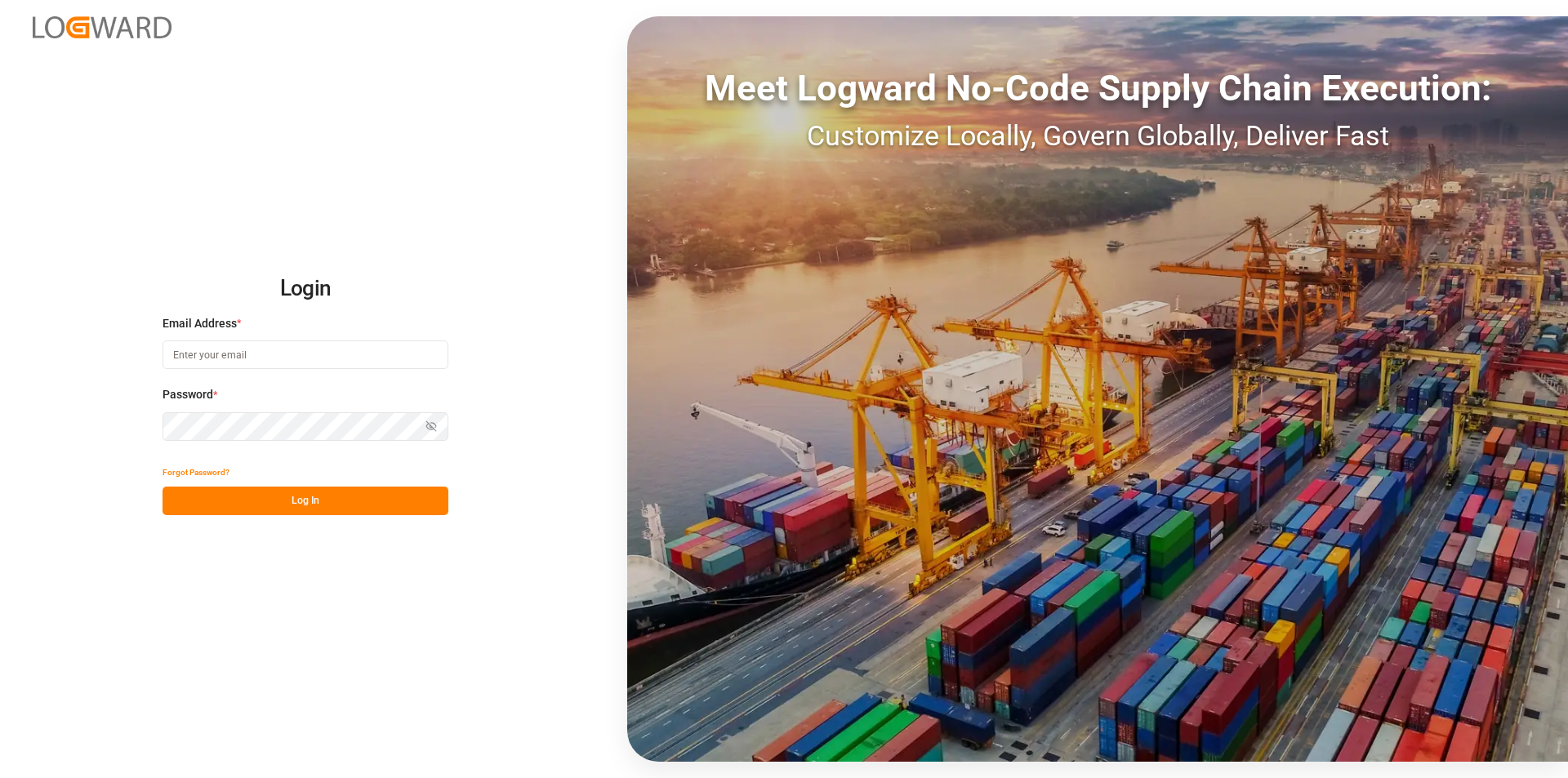
click at [224, 355] on input at bounding box center [305, 354] width 286 height 29
type input "[PERSON_NAME][EMAIL_ADDRESS][PERSON_NAME][DOMAIN_NAME]"
click at [305, 503] on button "Log In" at bounding box center [305, 501] width 286 height 29
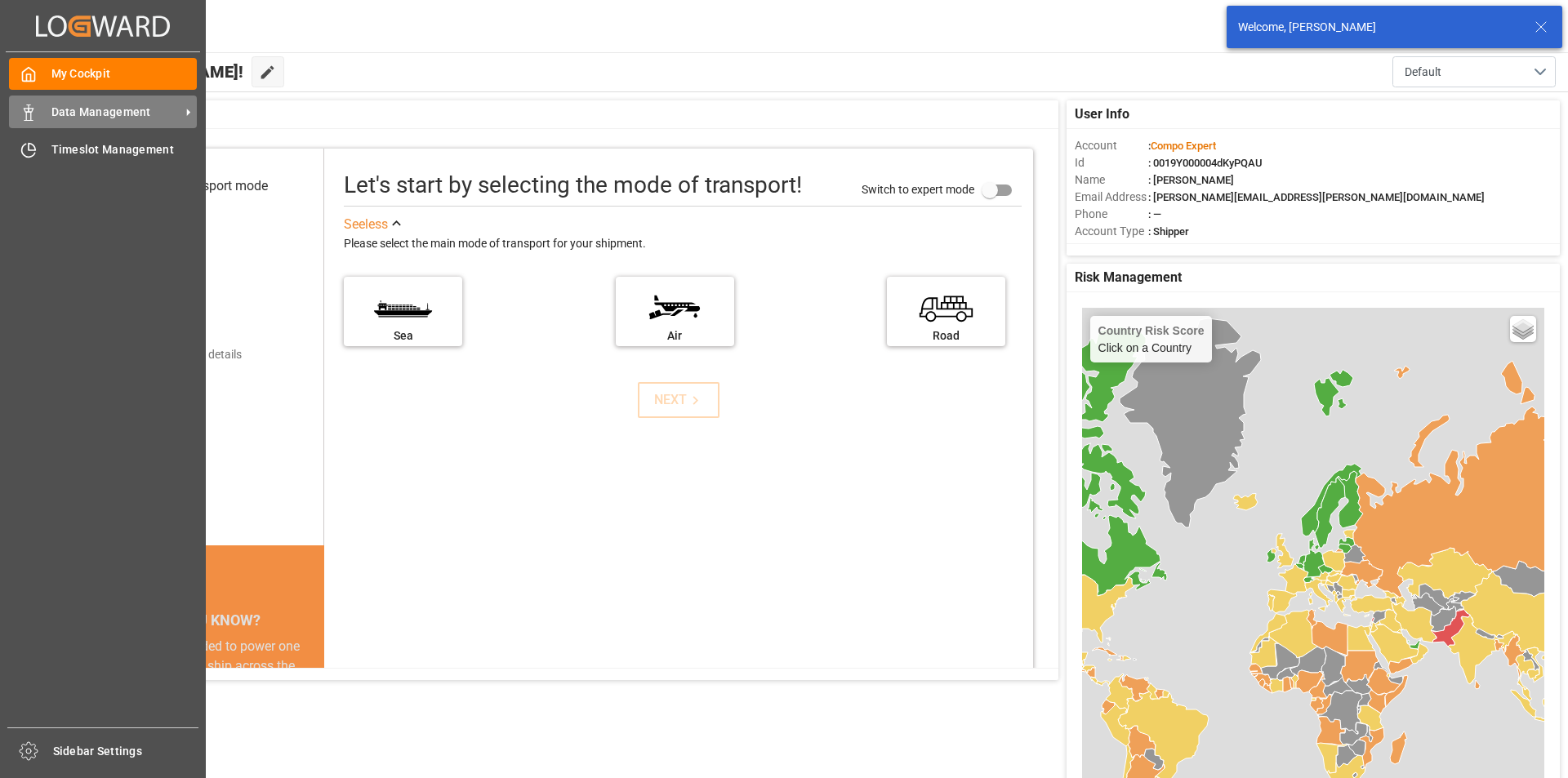
click at [76, 115] on span "Data Management" at bounding box center [116, 113] width 129 height 17
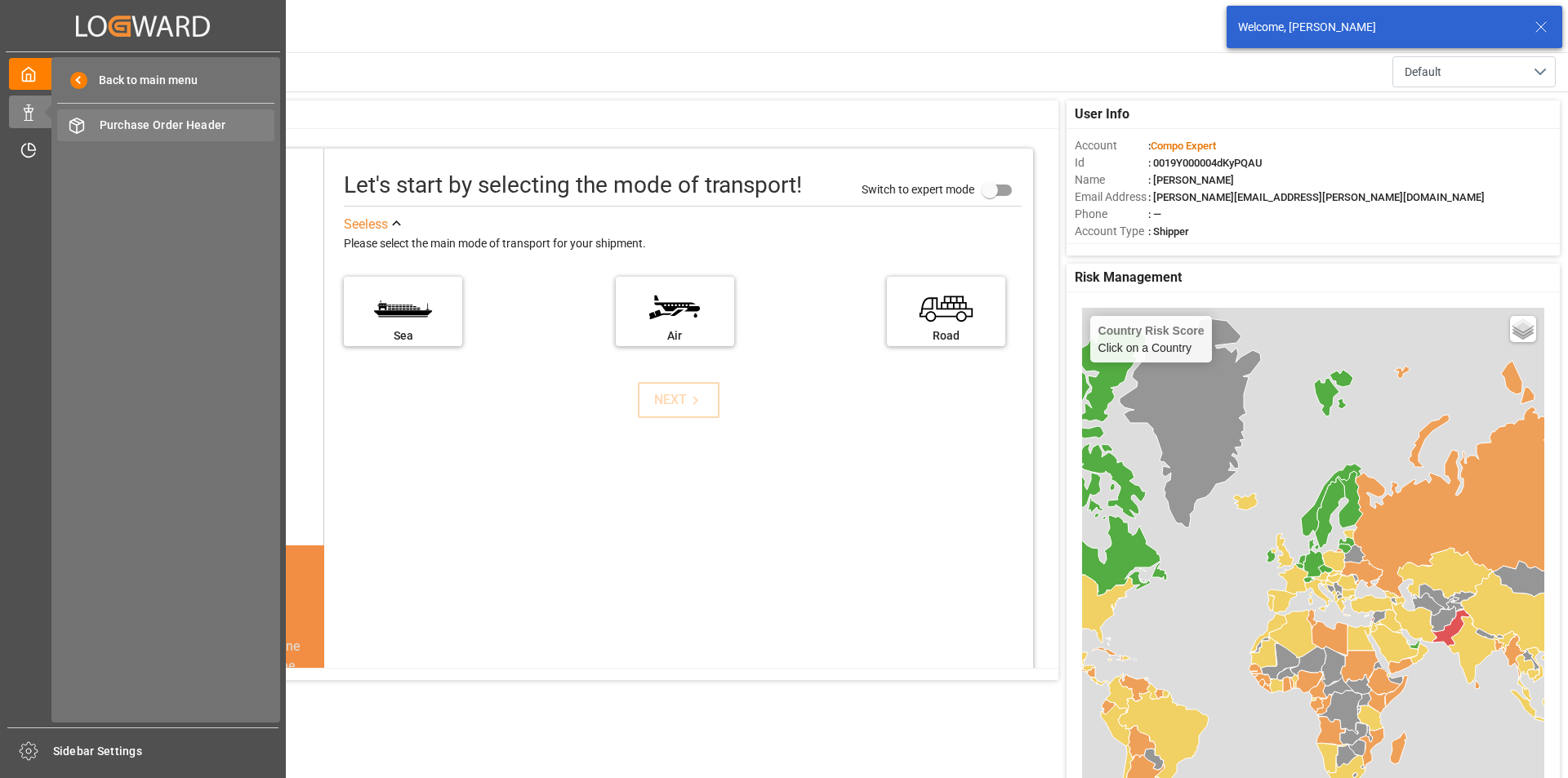
click at [217, 124] on span "Purchase Order Header" at bounding box center [187, 126] width 176 height 17
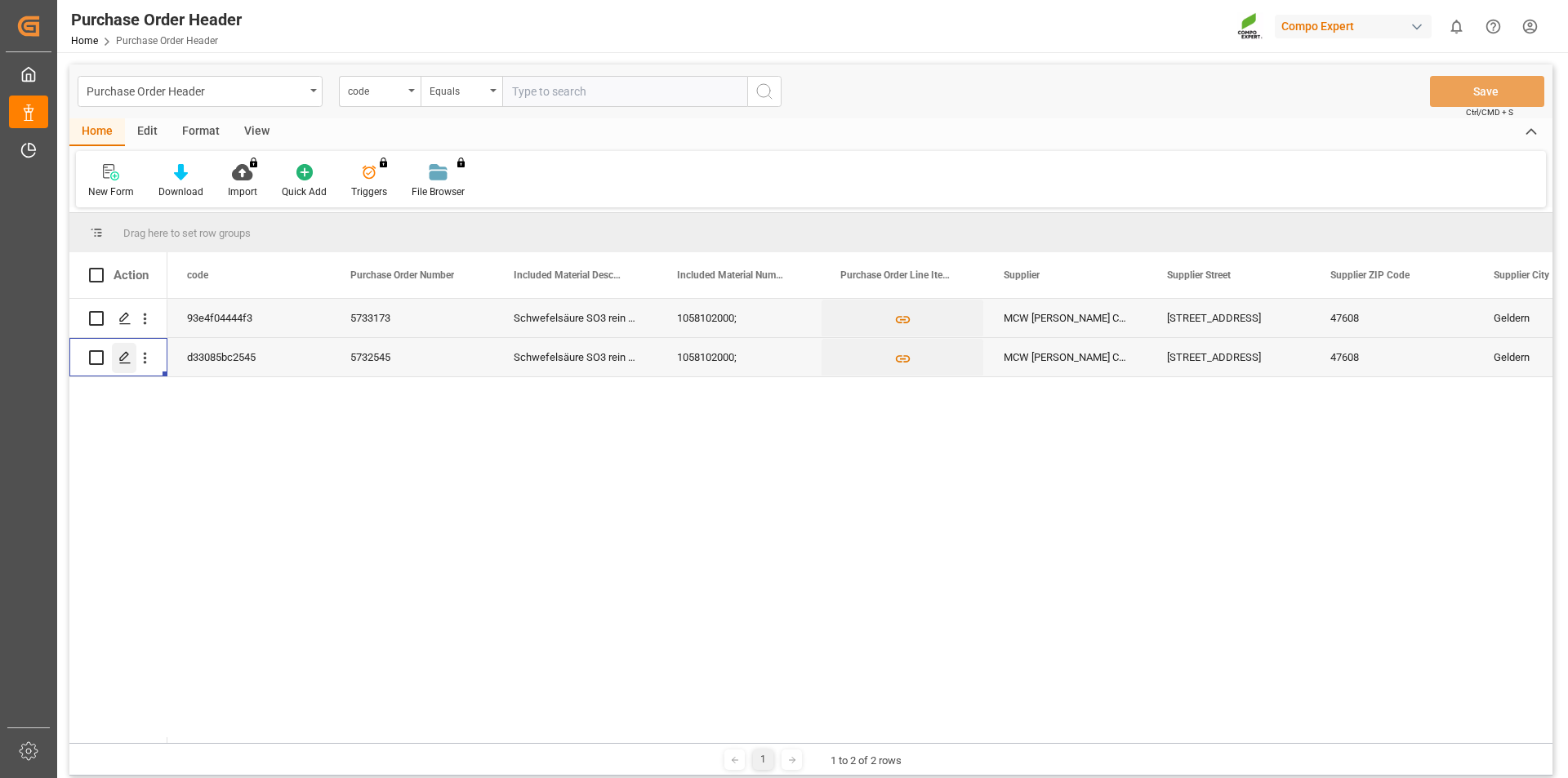
click at [125, 357] on icon "Press SPACE to select this row." at bounding box center [124, 358] width 13 height 13
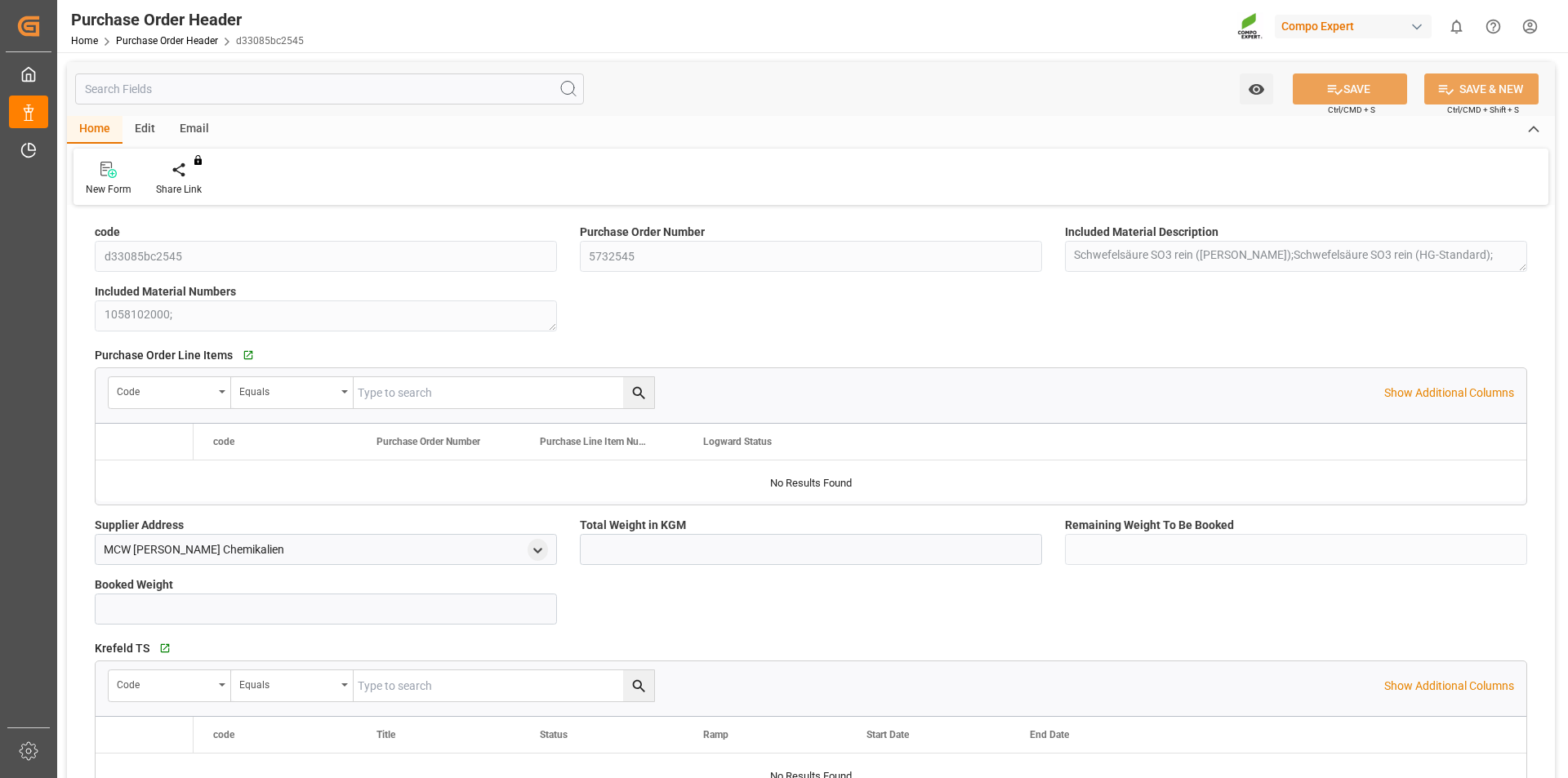
type input "1700000"
type input "675000"
type input "1025000"
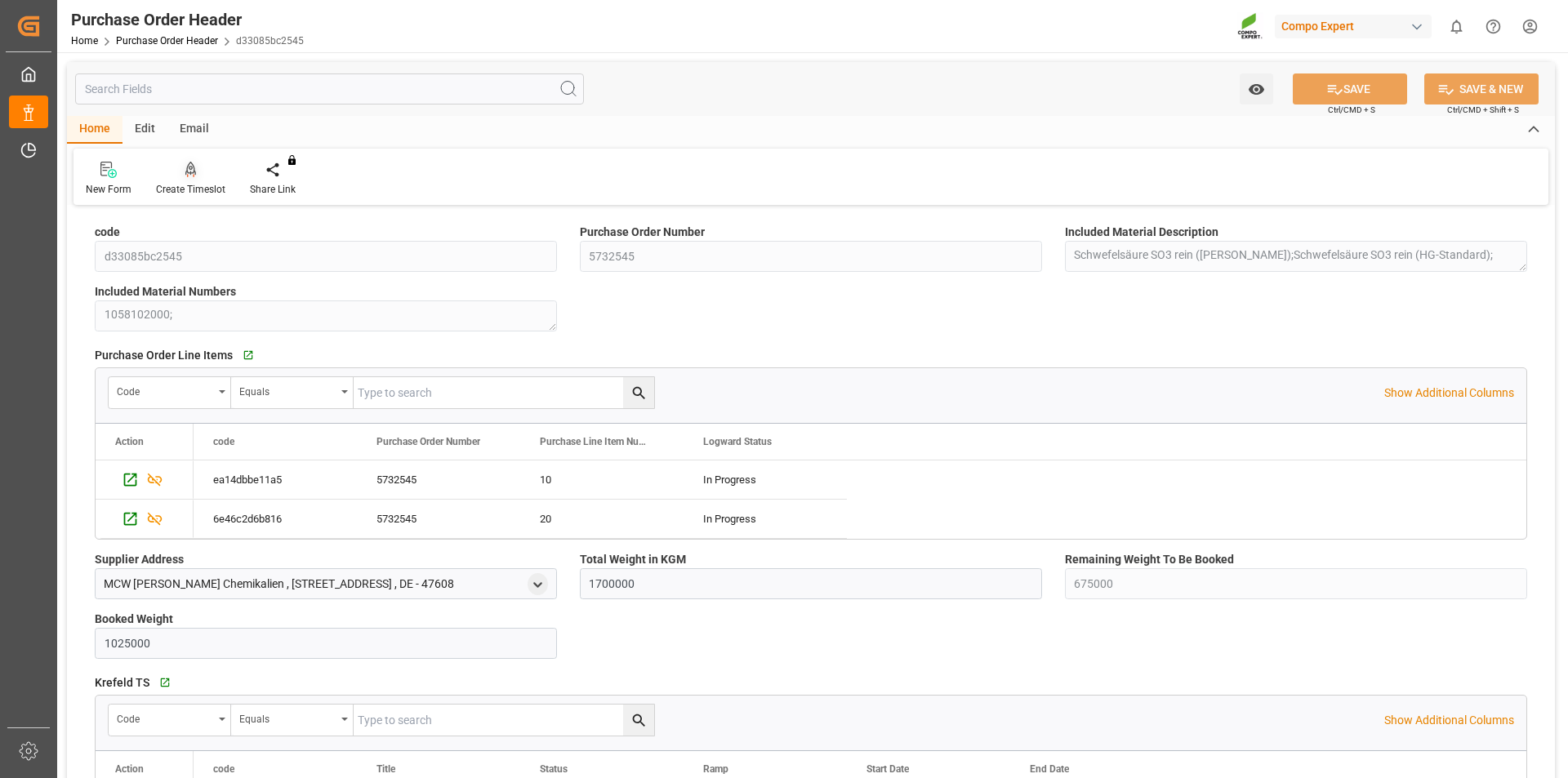
click at [195, 175] on icon at bounding box center [191, 169] width 11 height 14
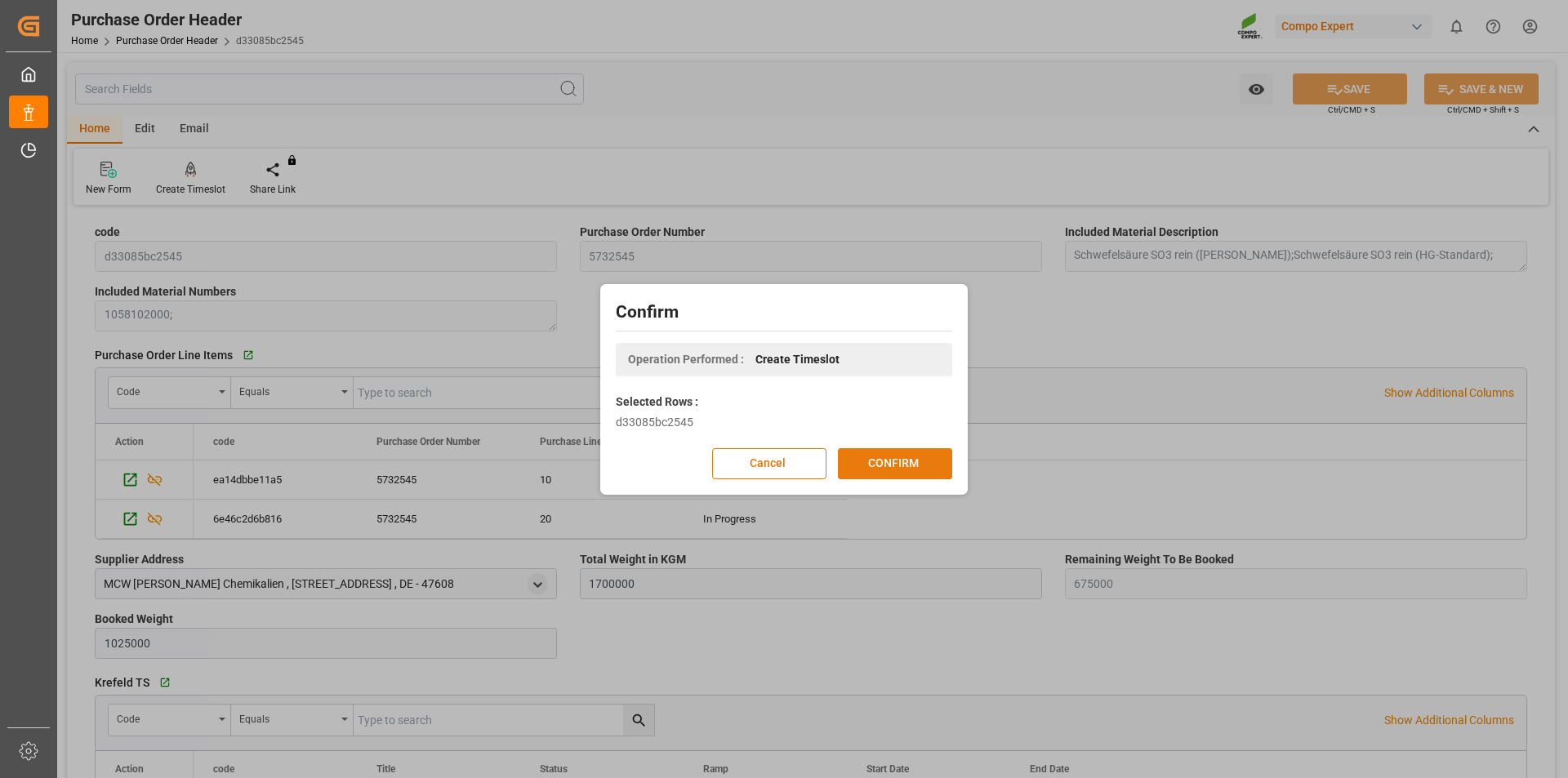
click at [930, 466] on button "CONFIRM" at bounding box center [895, 463] width 115 height 31
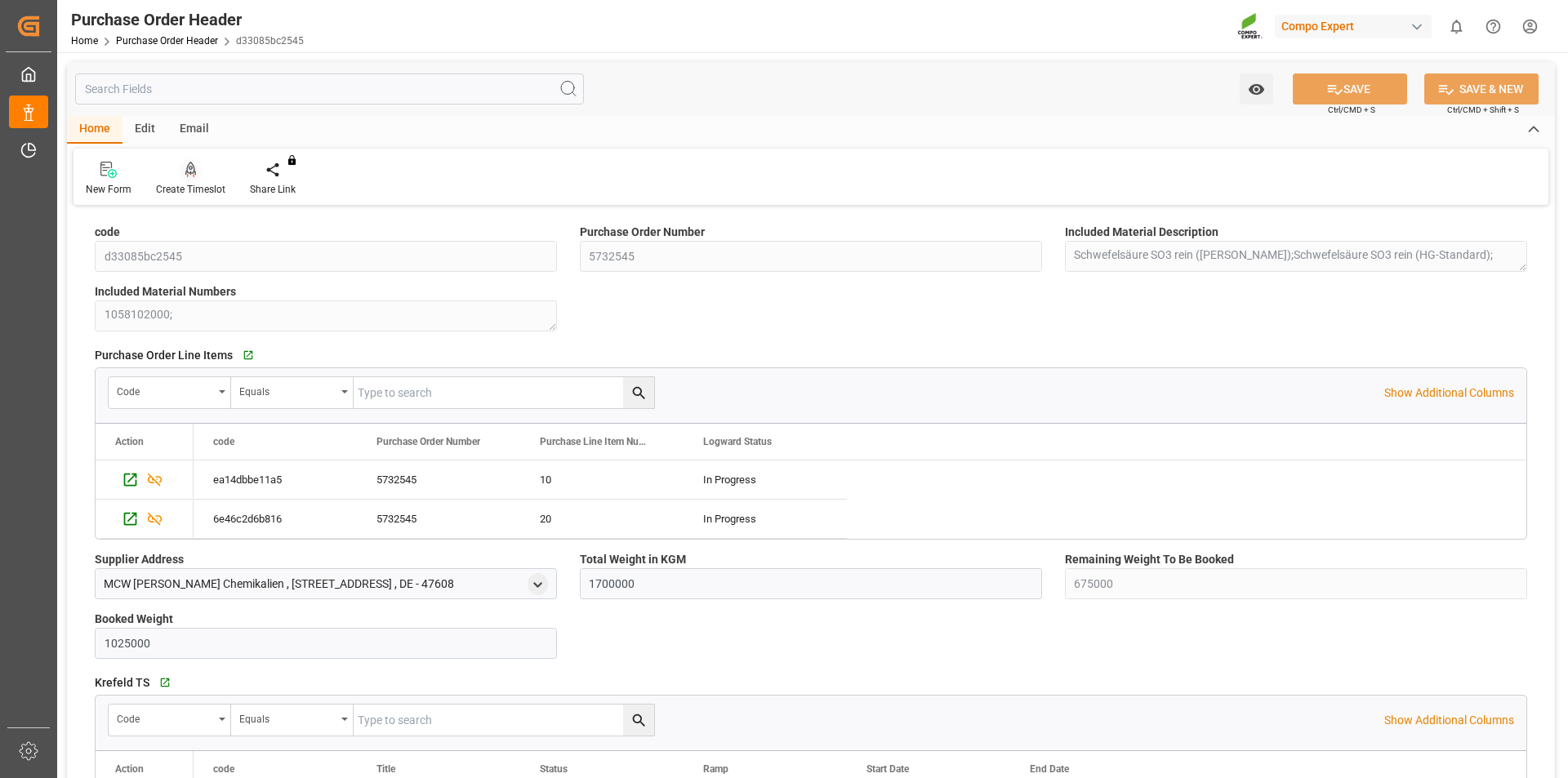
click at [185, 176] on icon at bounding box center [191, 170] width 11 height 17
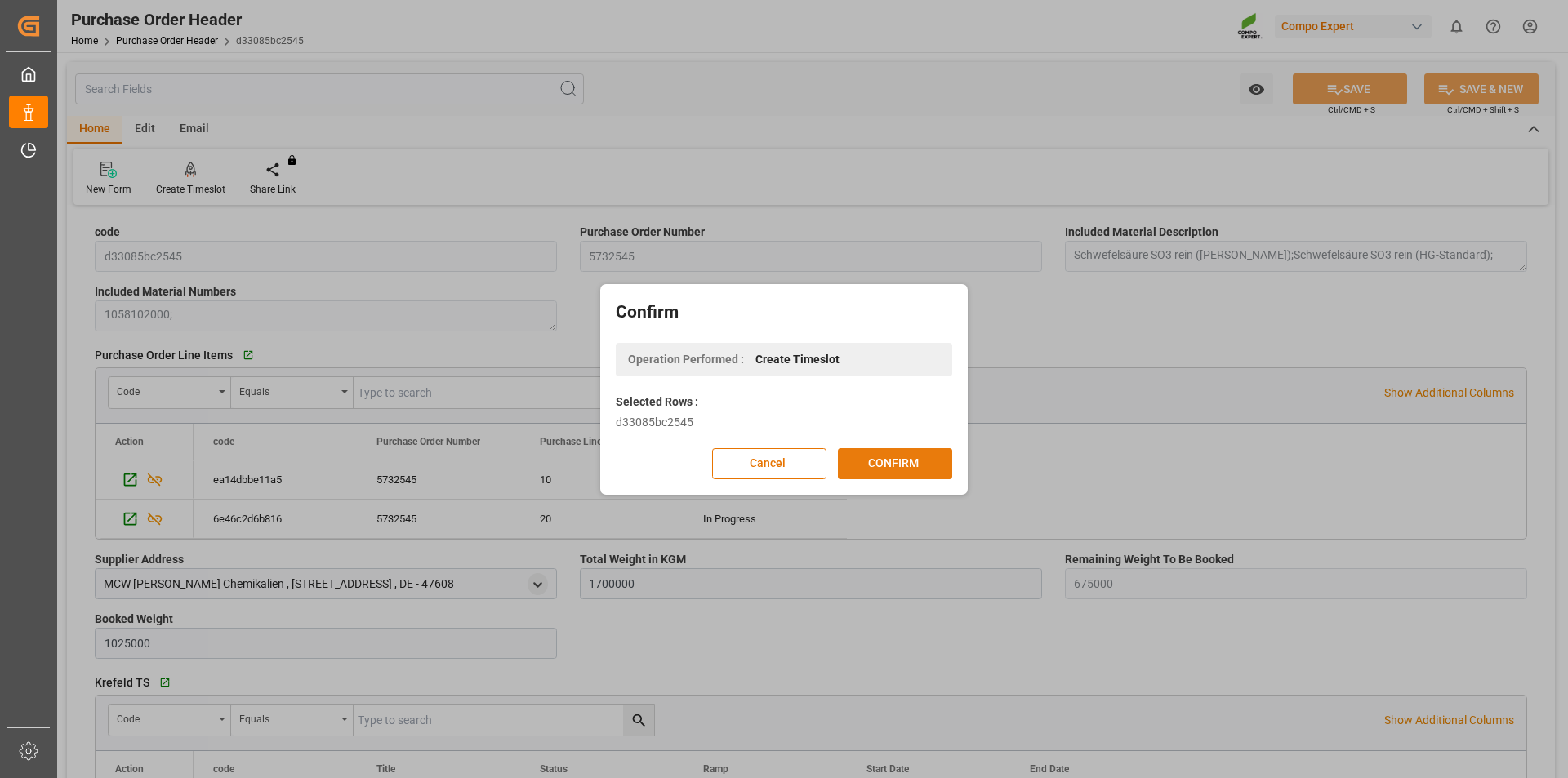
click at [884, 458] on button "CONFIRM" at bounding box center [895, 463] width 115 height 31
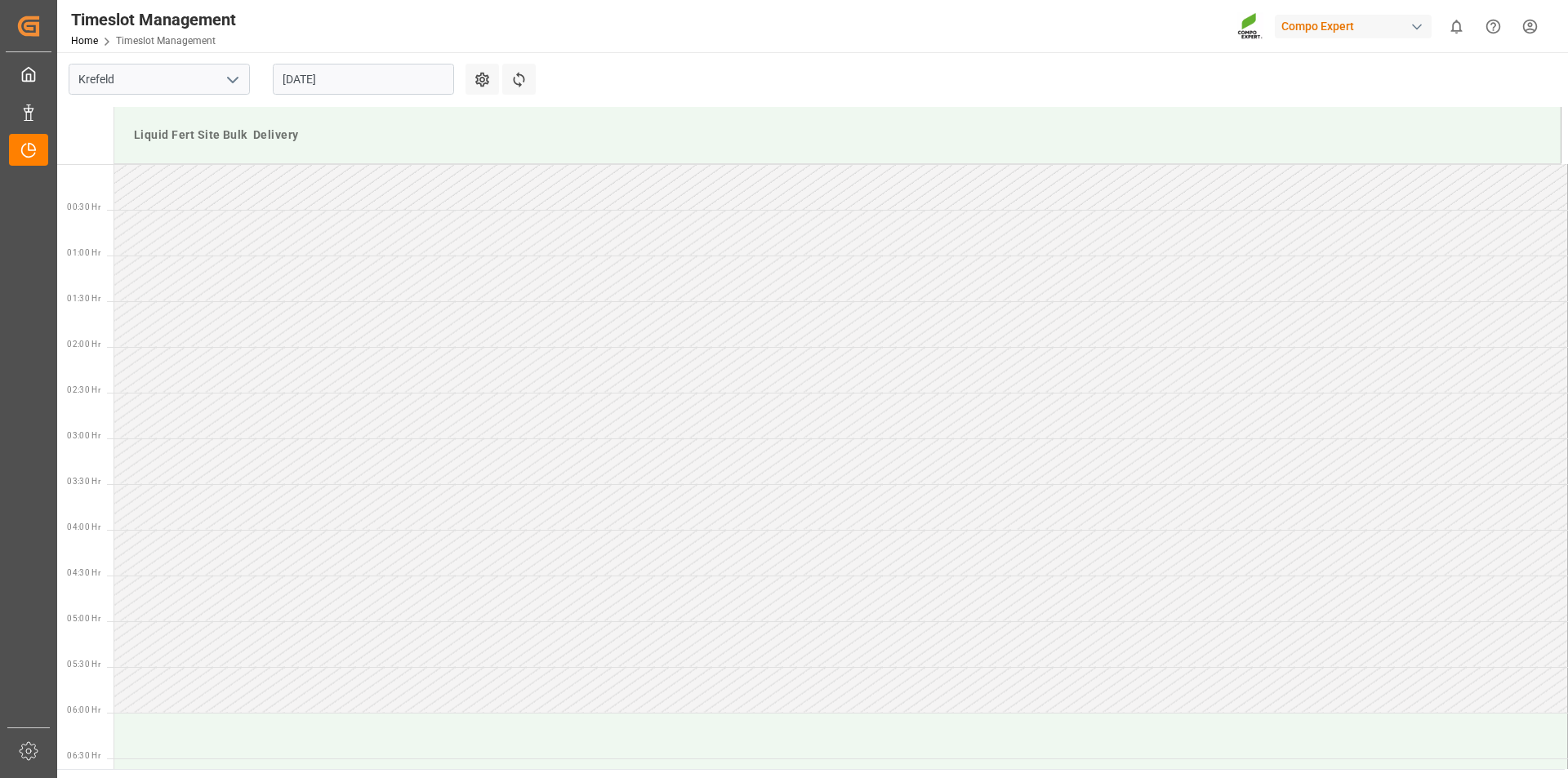
scroll to position [1087, 0]
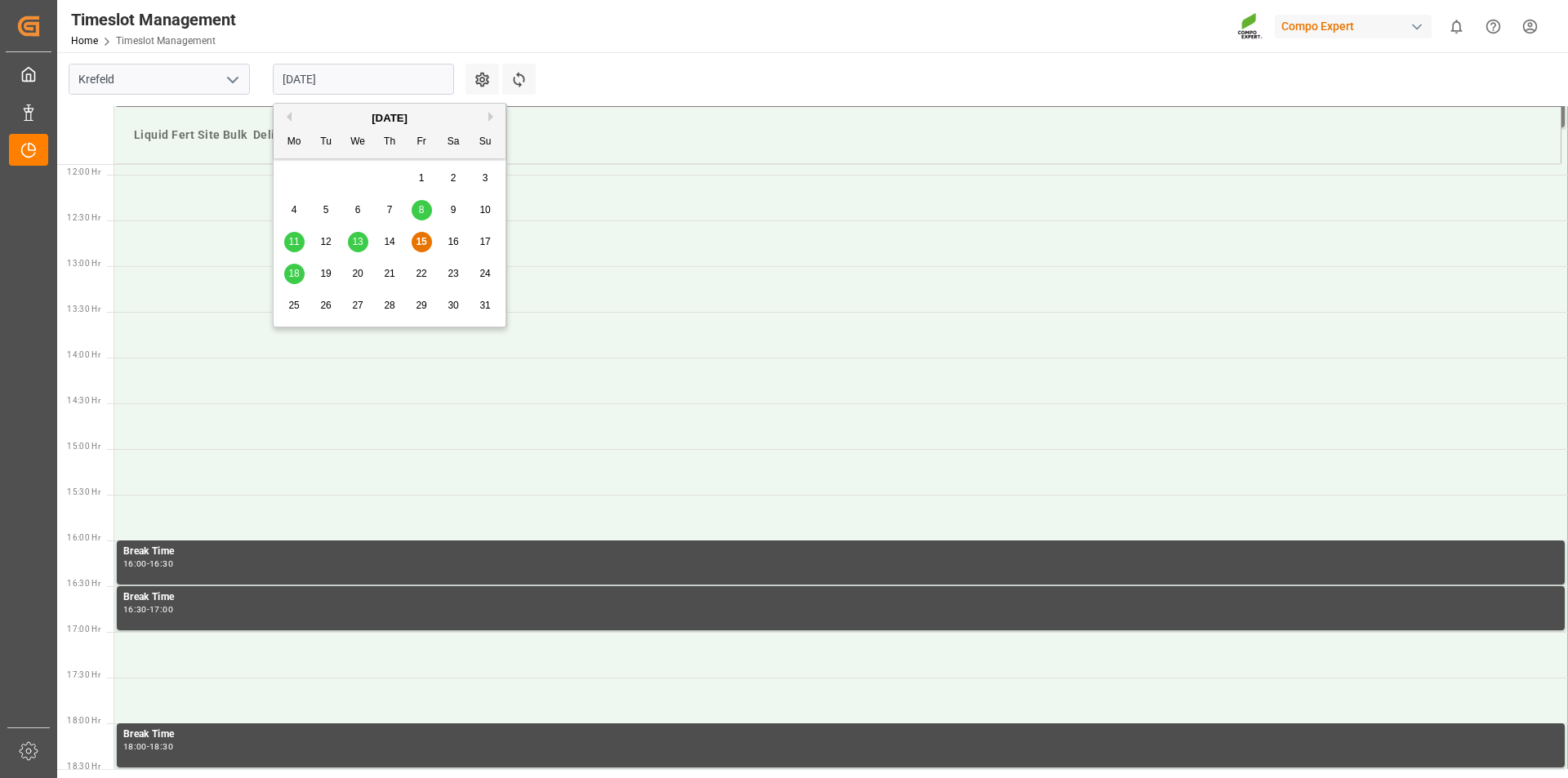
click at [317, 81] on input "[DATE]" at bounding box center [363, 79] width 181 height 31
click at [296, 272] on span "18" at bounding box center [294, 273] width 10 height 11
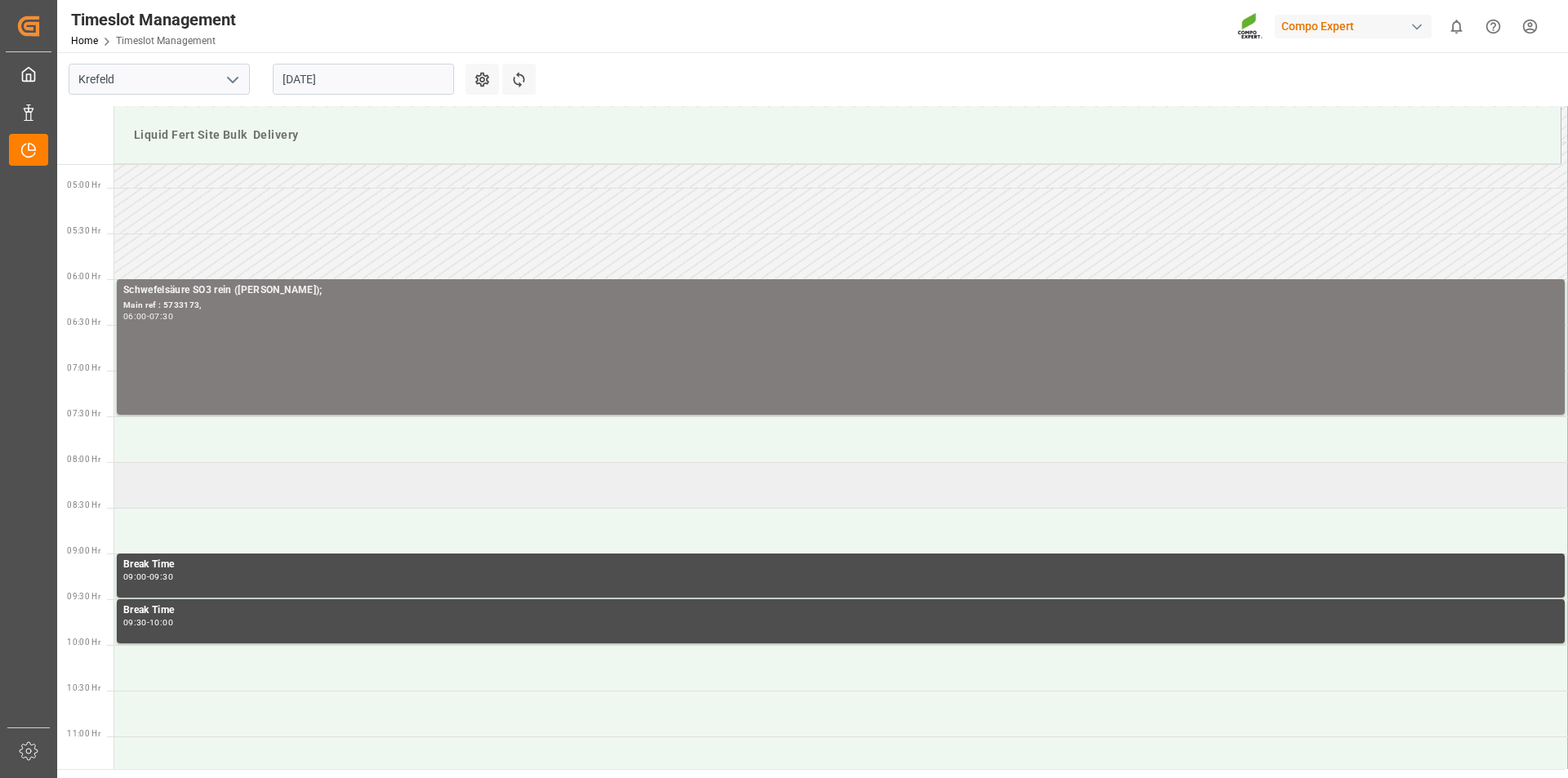
scroll to position [515, 0]
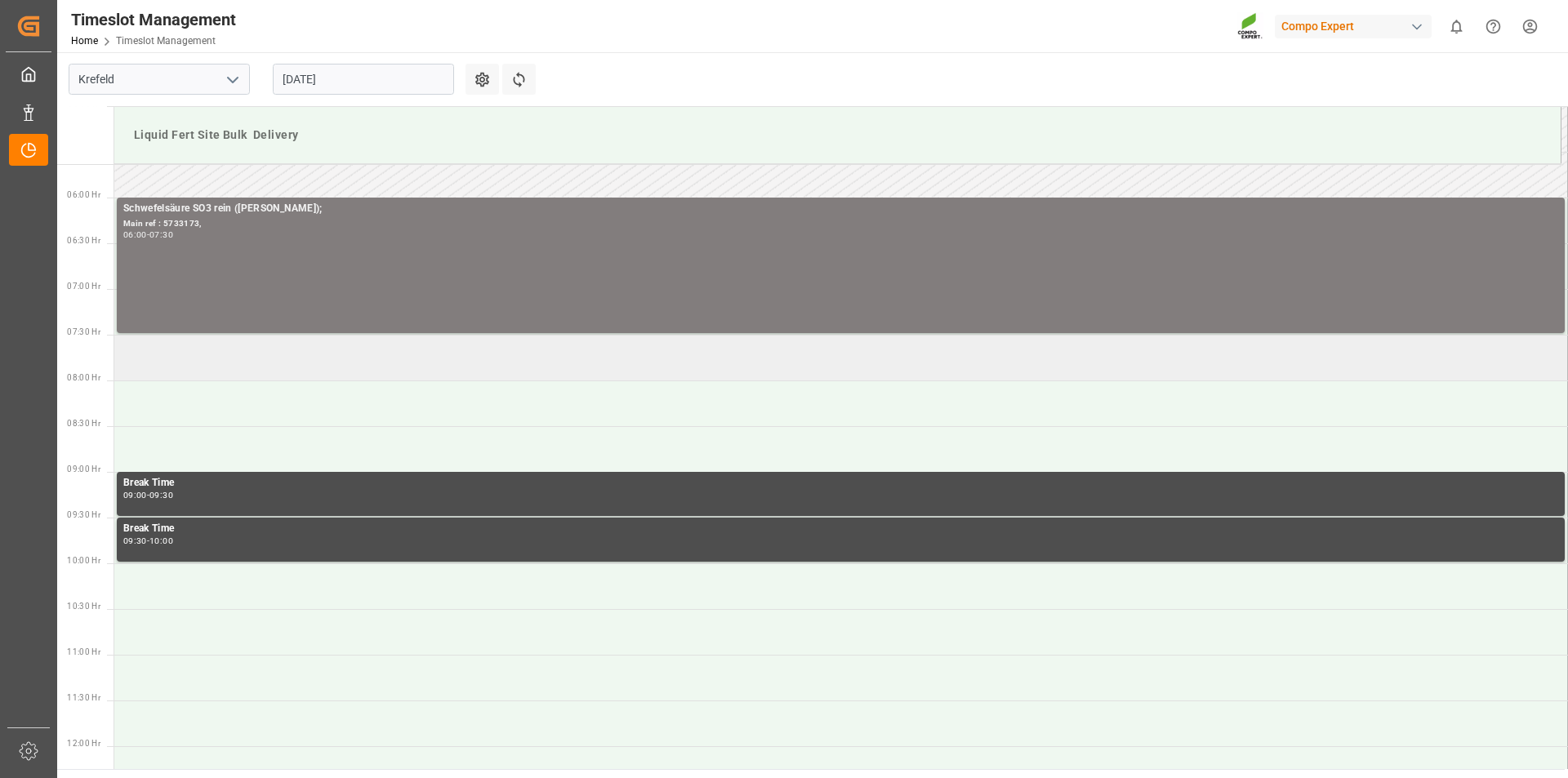
click at [190, 362] on td at bounding box center [841, 358] width 1453 height 45
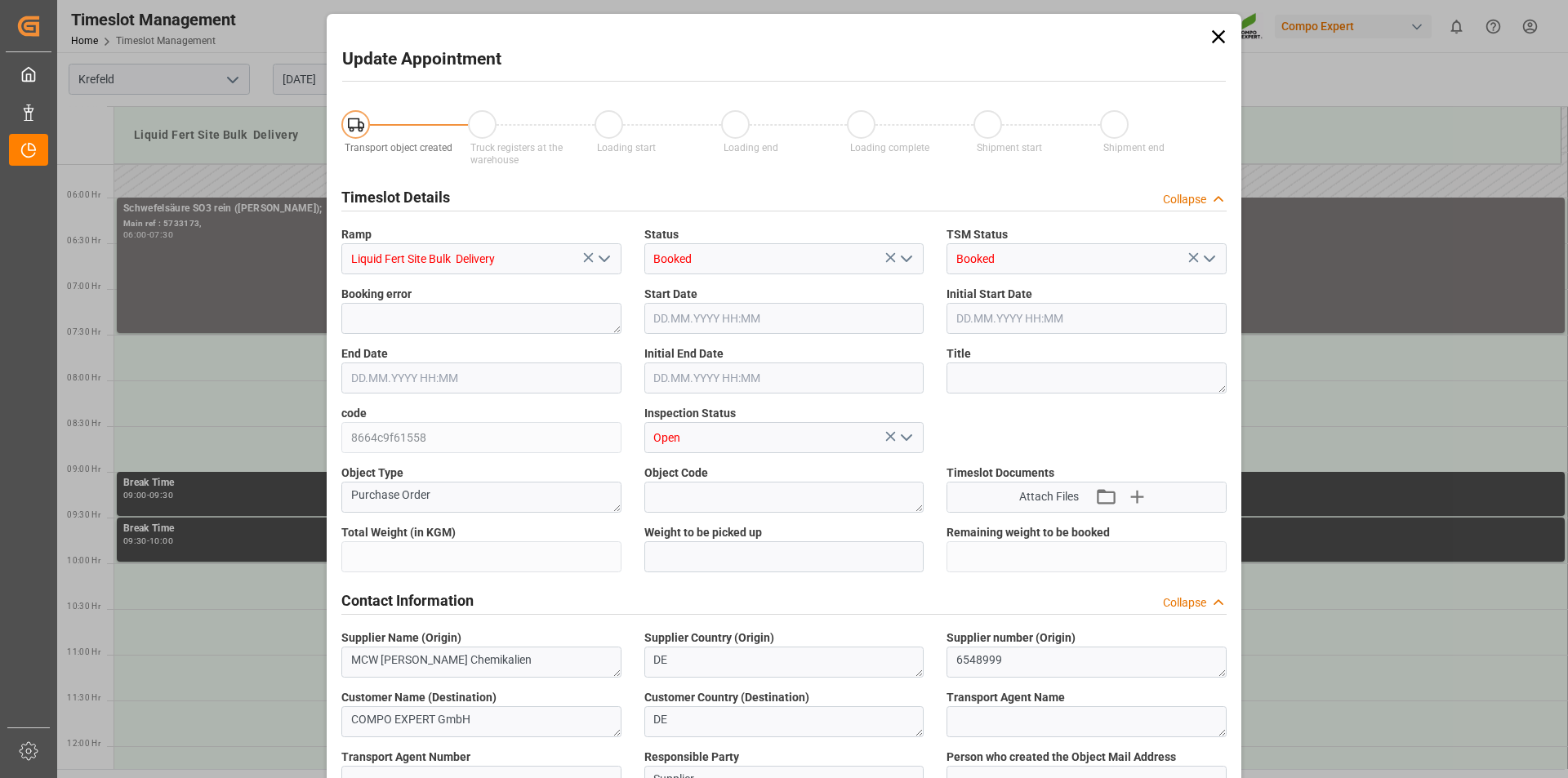
type input "1700000"
type input "675000"
type input "[DATE] 07:30"
type input "[DATE] 08:00"
type input "[DATE] 11:26"
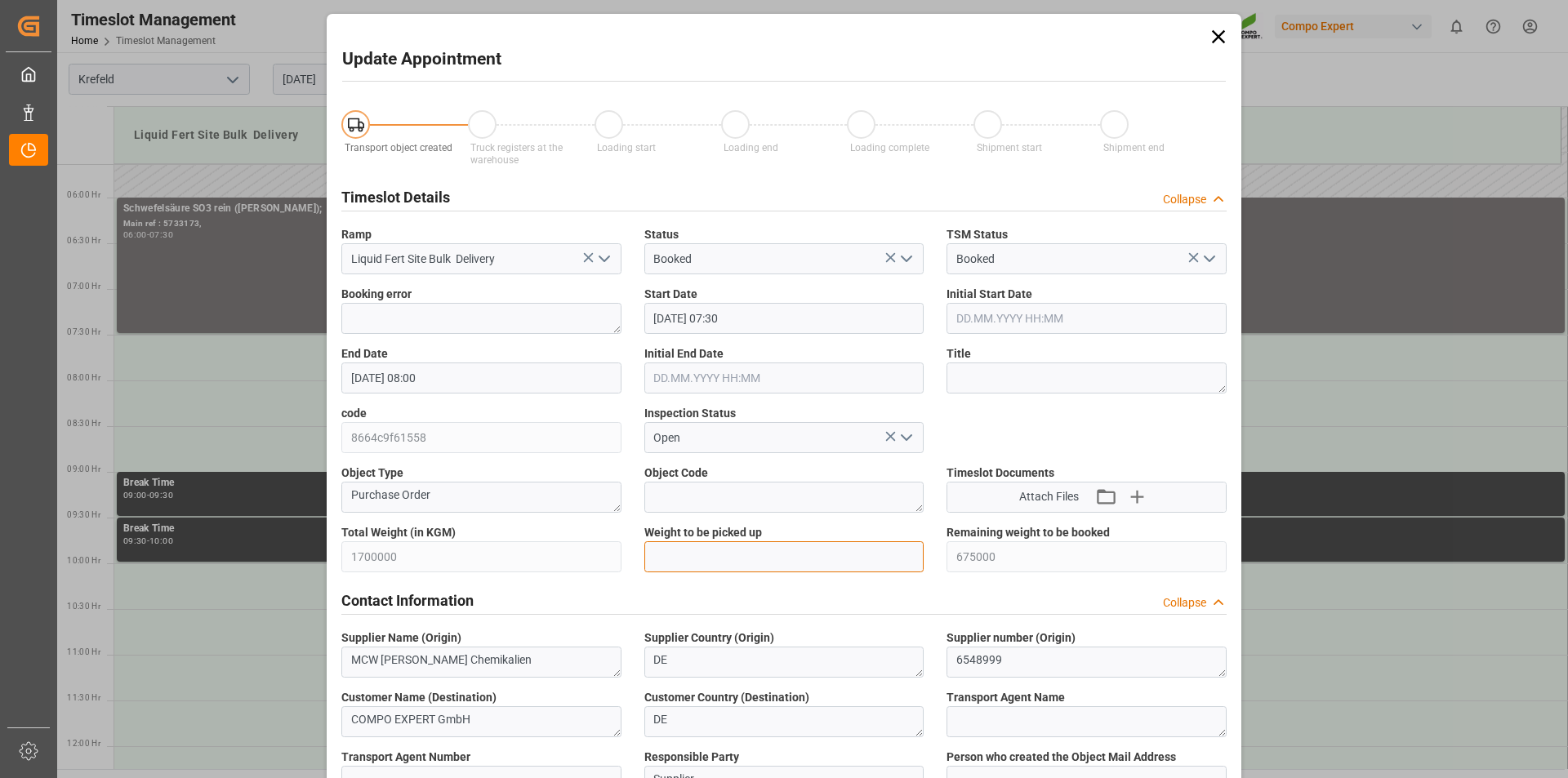
click at [738, 552] on input "text" at bounding box center [784, 556] width 280 height 31
type input "25000"
click at [998, 395] on div "Title" at bounding box center [1086, 369] width 303 height 59
click at [997, 389] on textarea at bounding box center [1086, 378] width 280 height 31
type textarea "162561 Tauschlag"
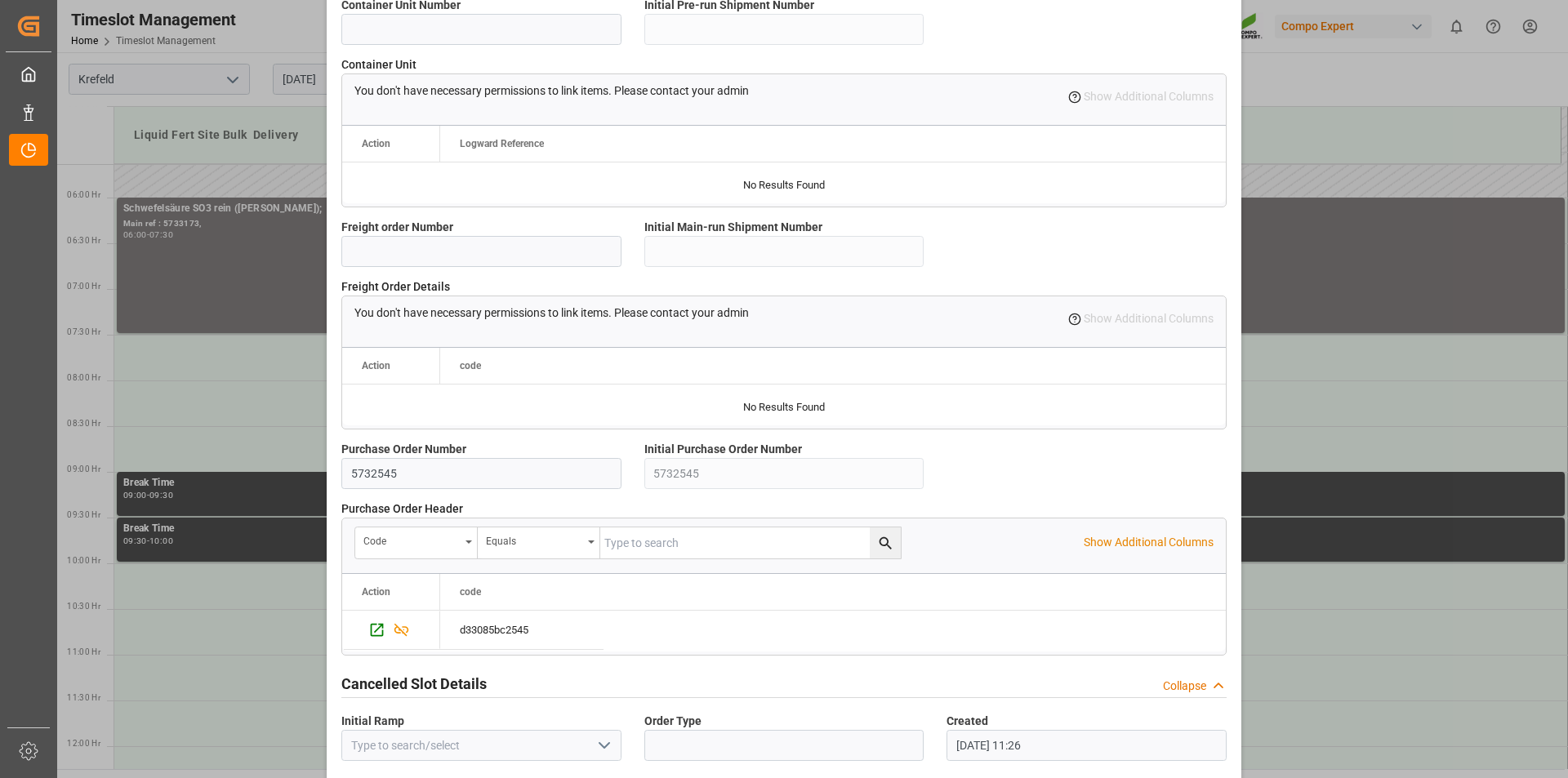
scroll to position [1372, 0]
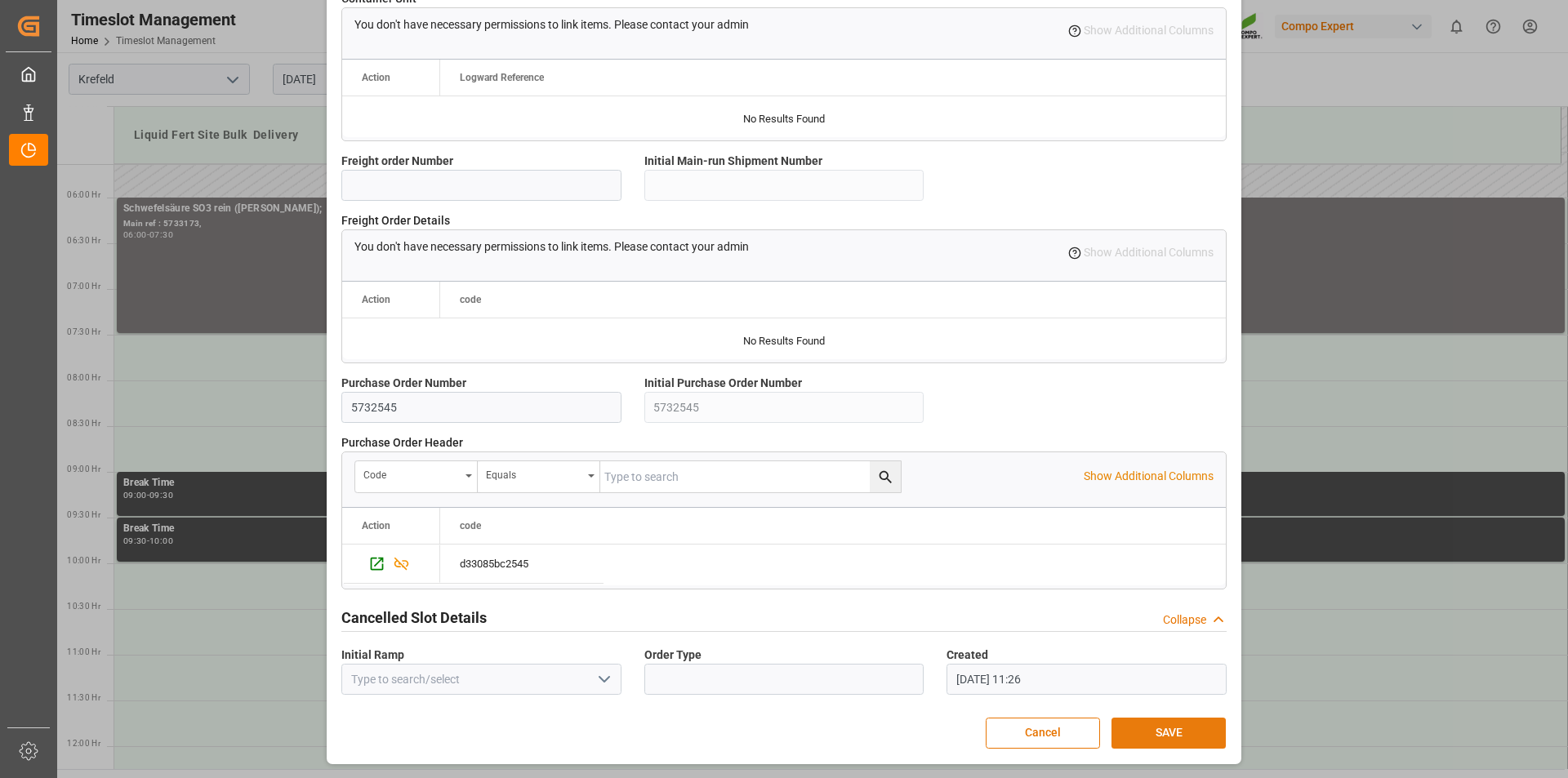
click at [1174, 737] on button "SAVE" at bounding box center [1168, 733] width 115 height 31
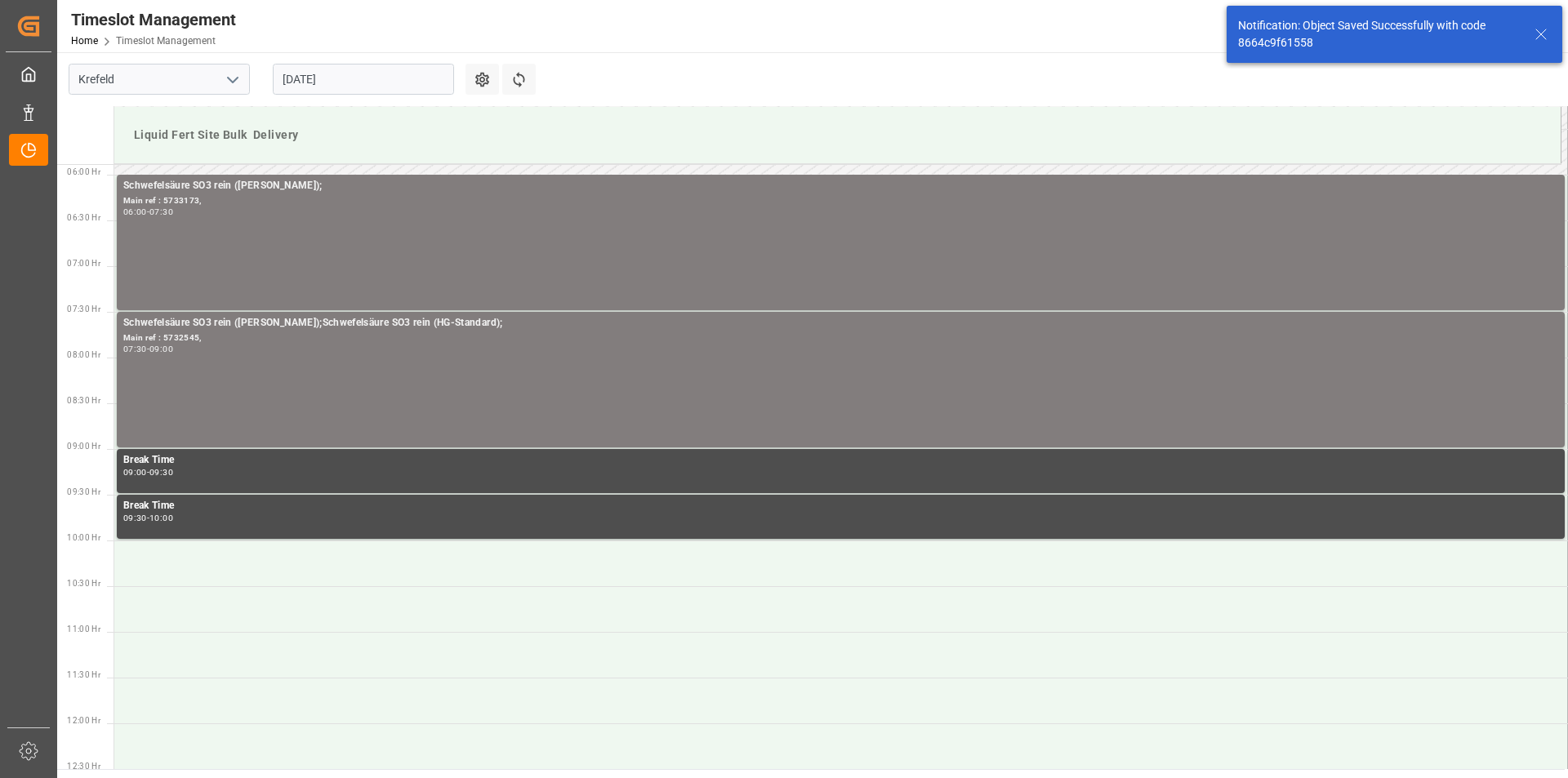
scroll to position [129, 0]
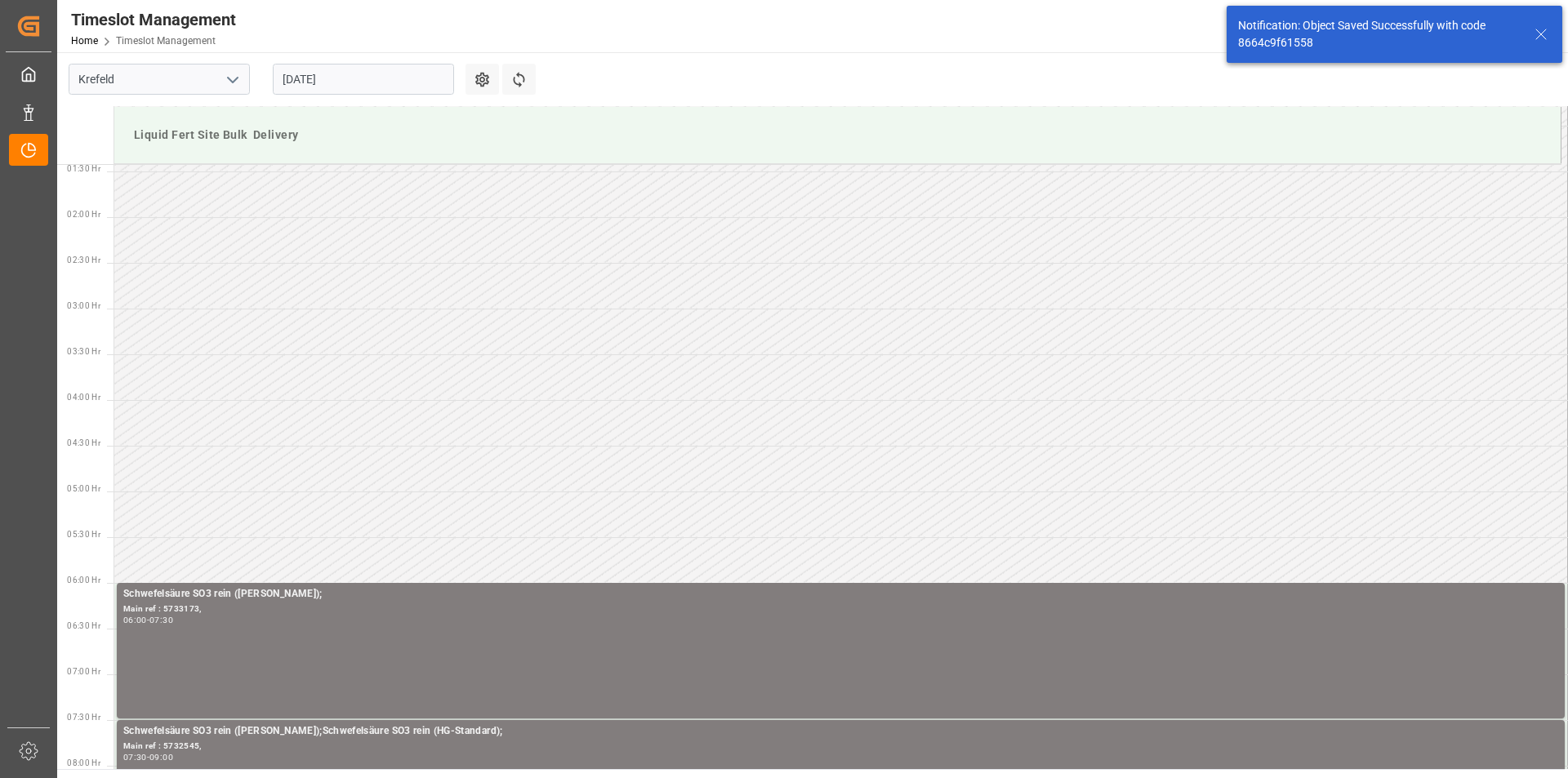
click at [1543, 29] on icon at bounding box center [1541, 34] width 19 height 19
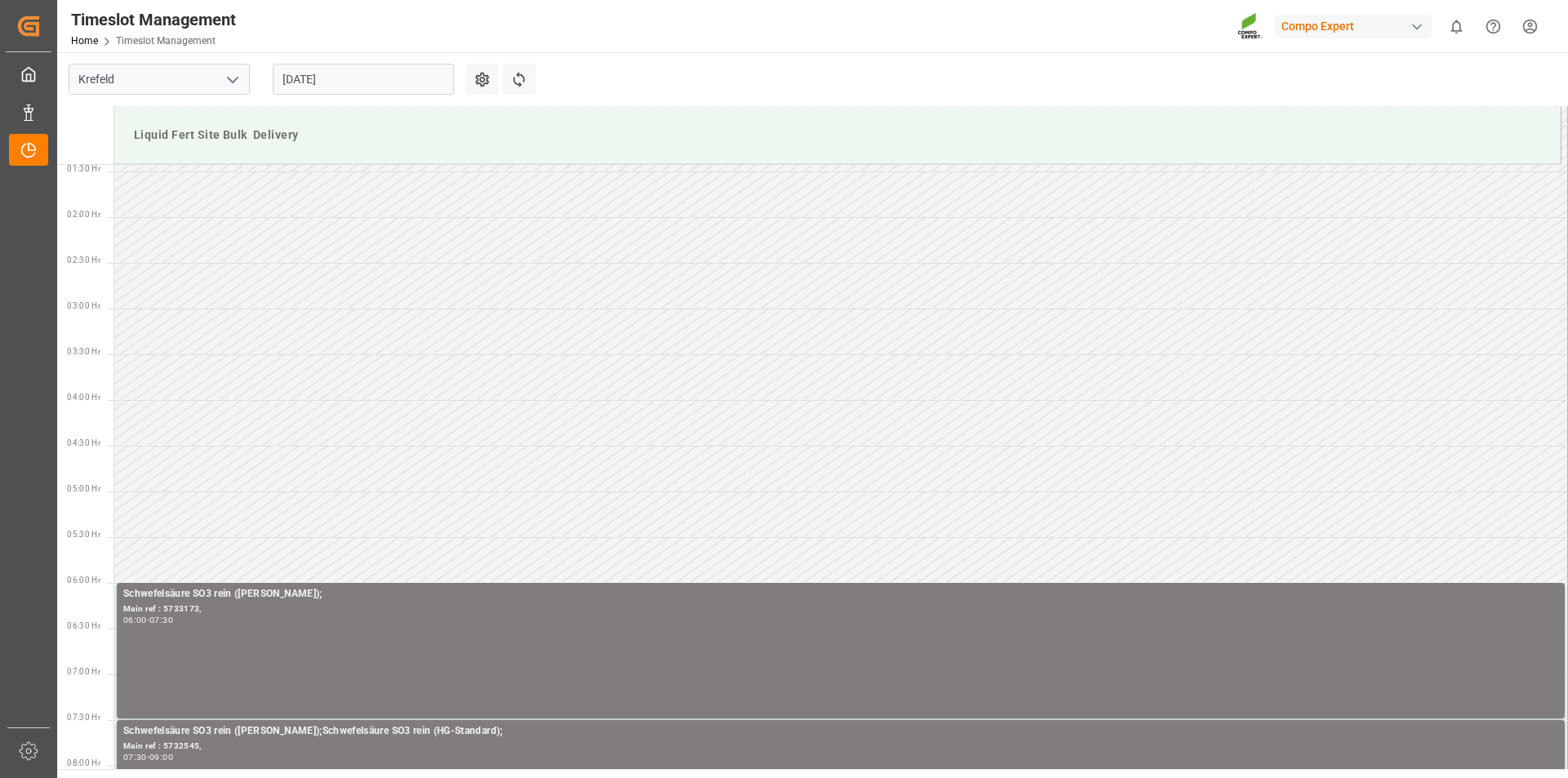
click at [1529, 26] on html "Created by potrace 1.15, written by [PERSON_NAME] [DATE]-[DATE] Created by potr…" at bounding box center [784, 389] width 1568 height 778
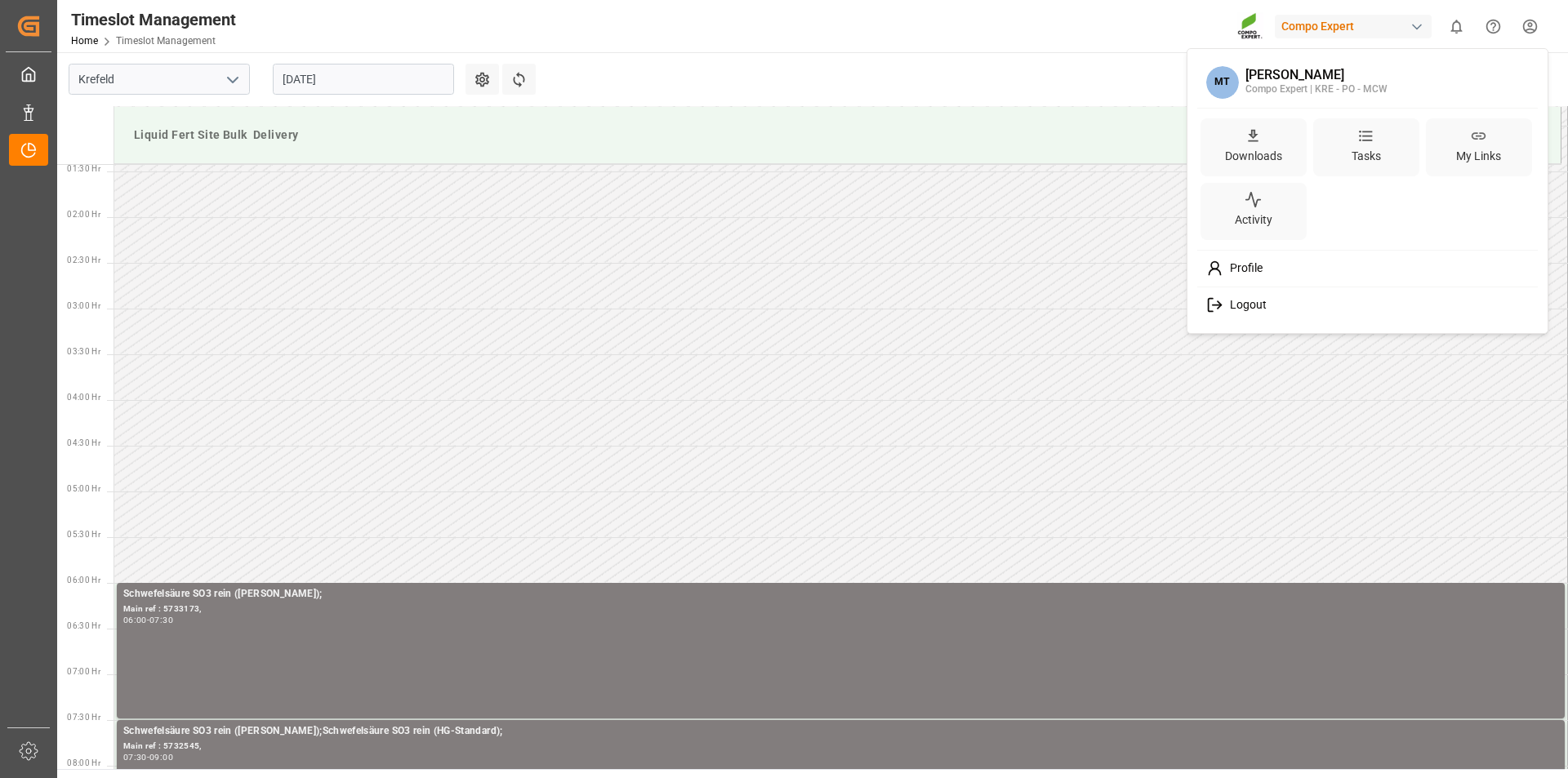
click at [1241, 306] on span "Logout" at bounding box center [1244, 305] width 43 height 15
